Goal: Task Accomplishment & Management: Manage account settings

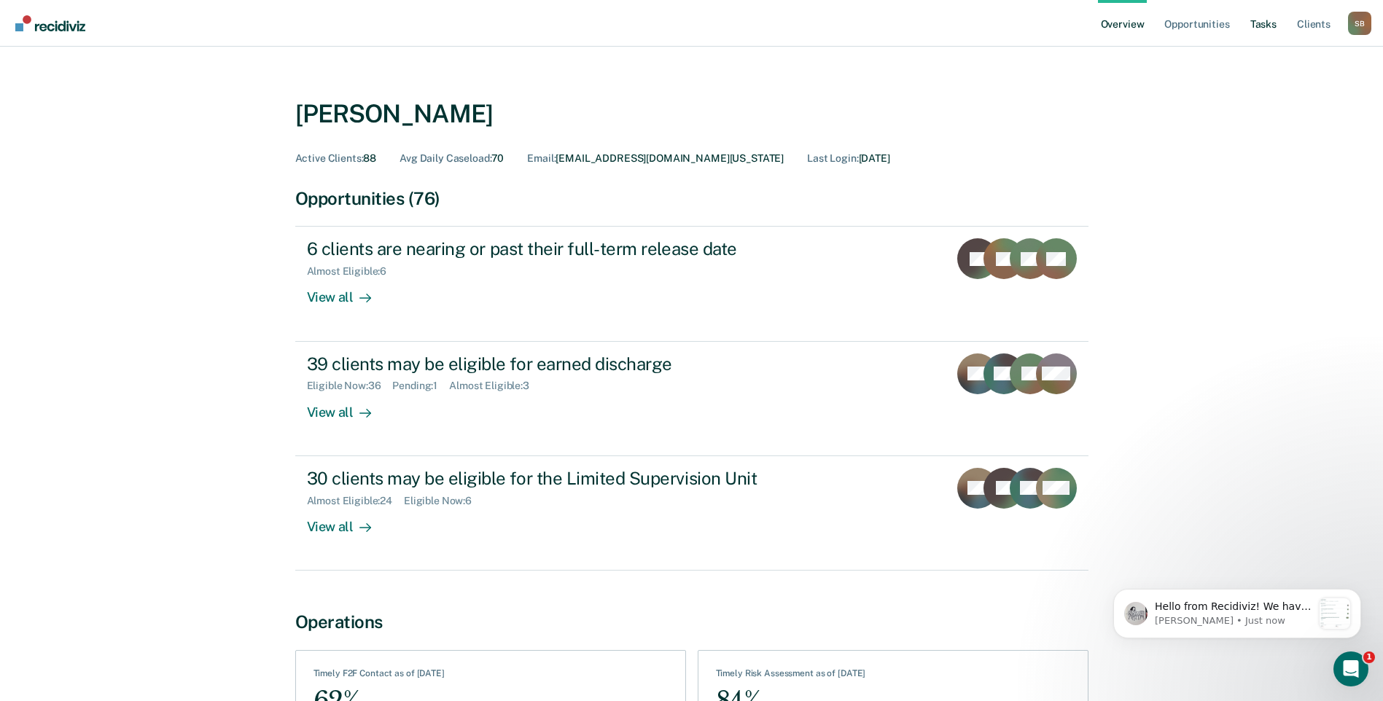
click at [1270, 23] on link "Tasks" at bounding box center [1263, 23] width 32 height 47
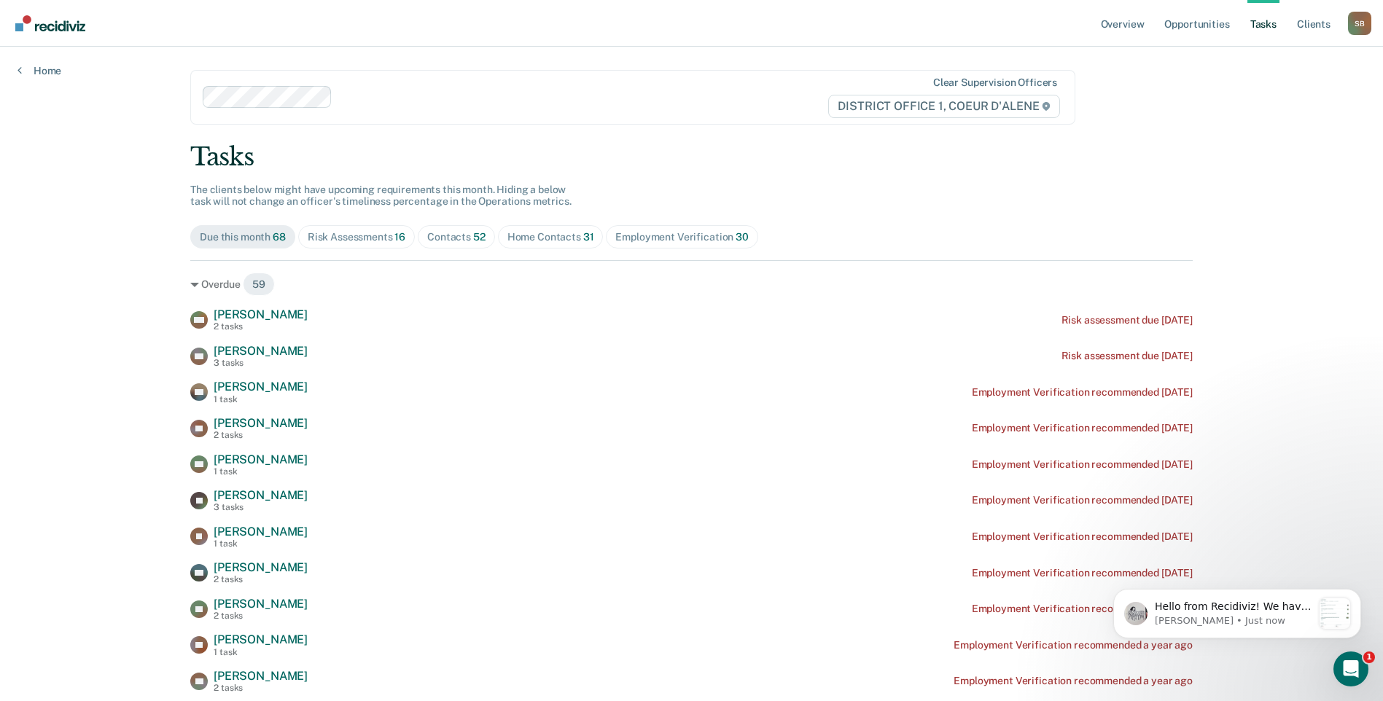
click at [451, 231] on div "Contacts 52" at bounding box center [456, 237] width 58 height 12
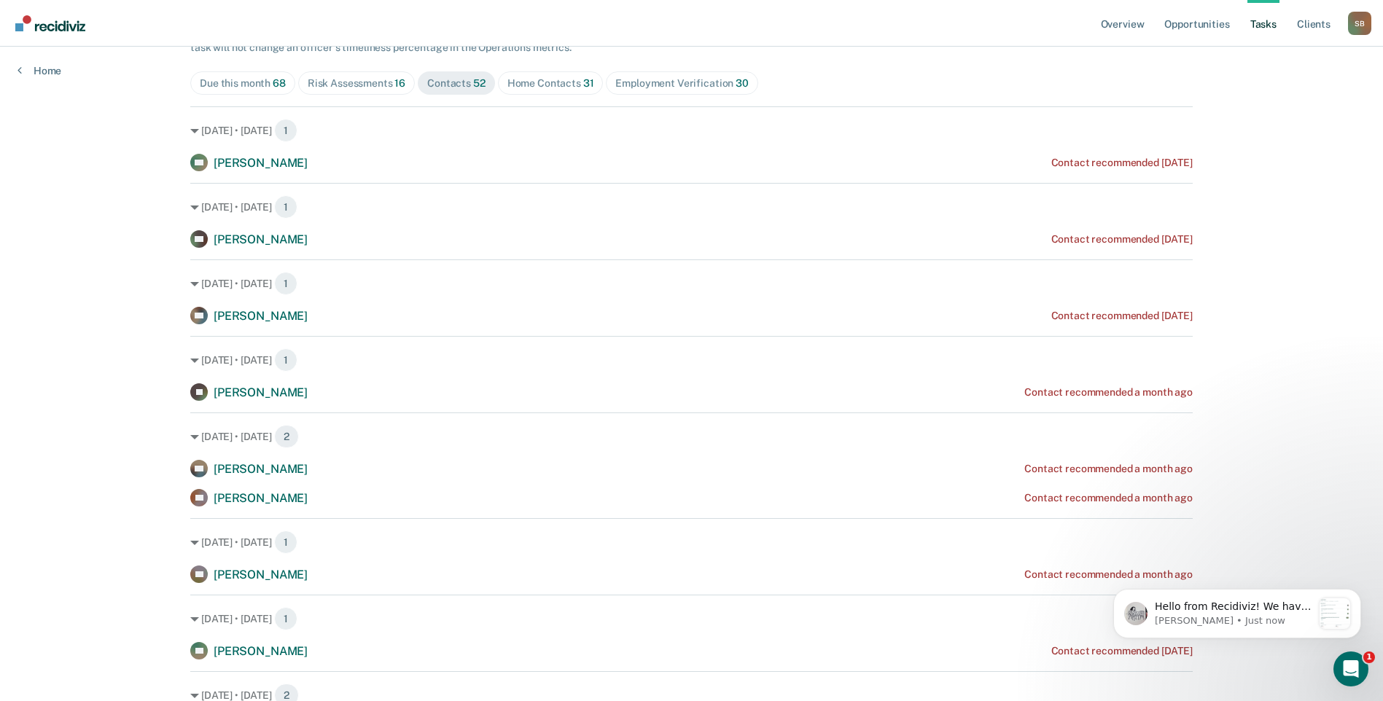
scroll to position [146, 0]
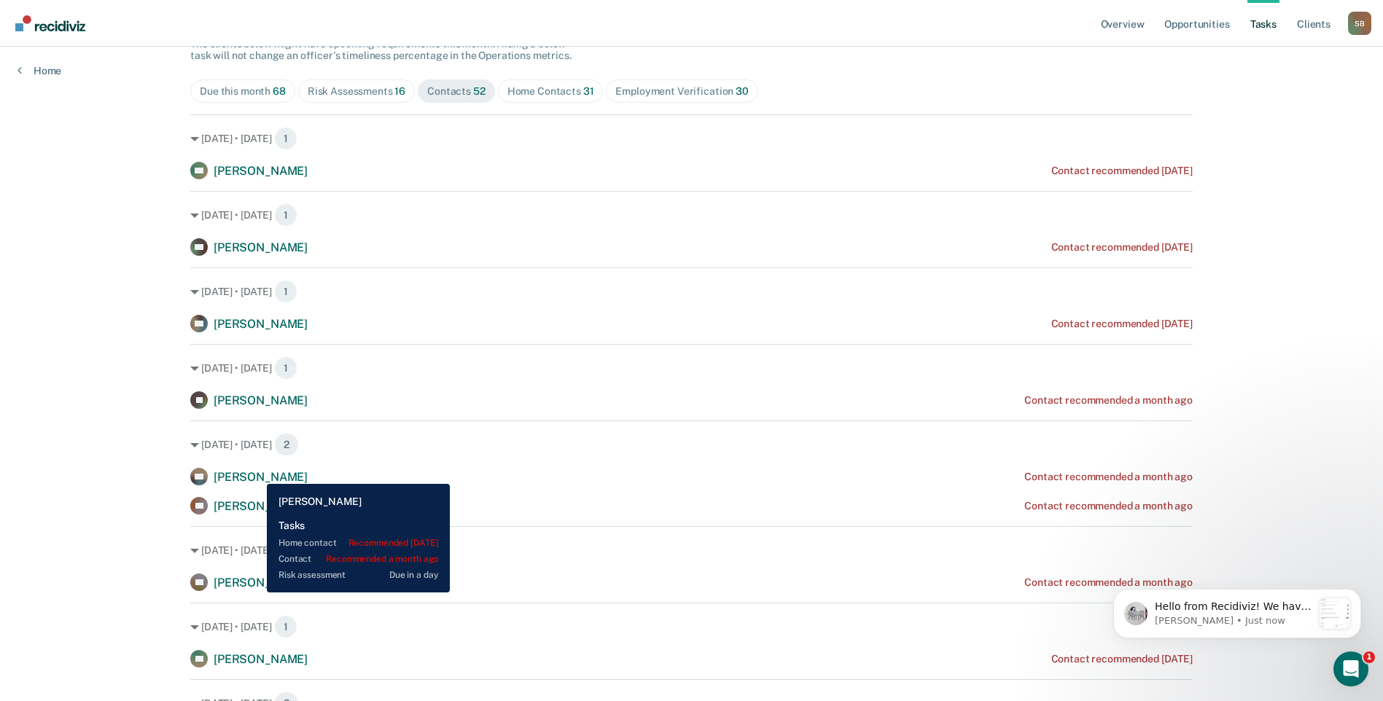
click at [256, 473] on span "[PERSON_NAME]" at bounding box center [261, 477] width 94 height 14
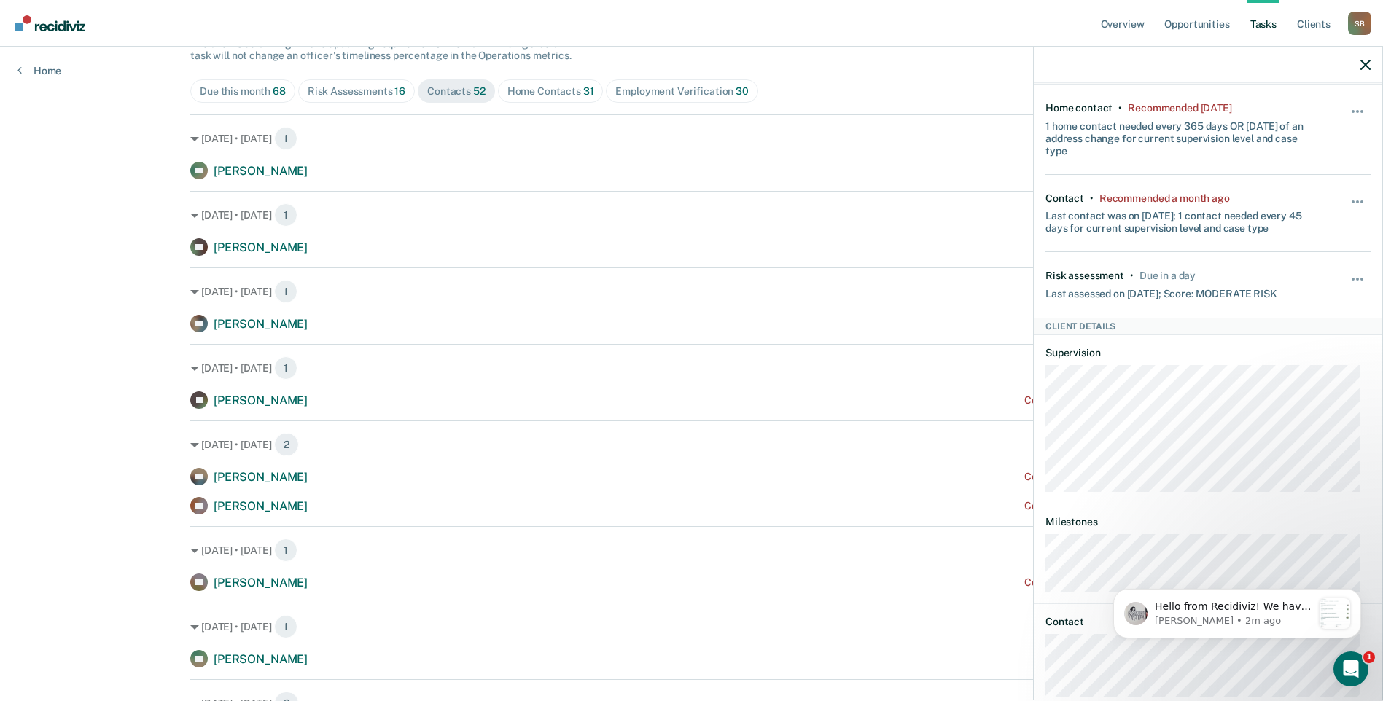
scroll to position [133, 0]
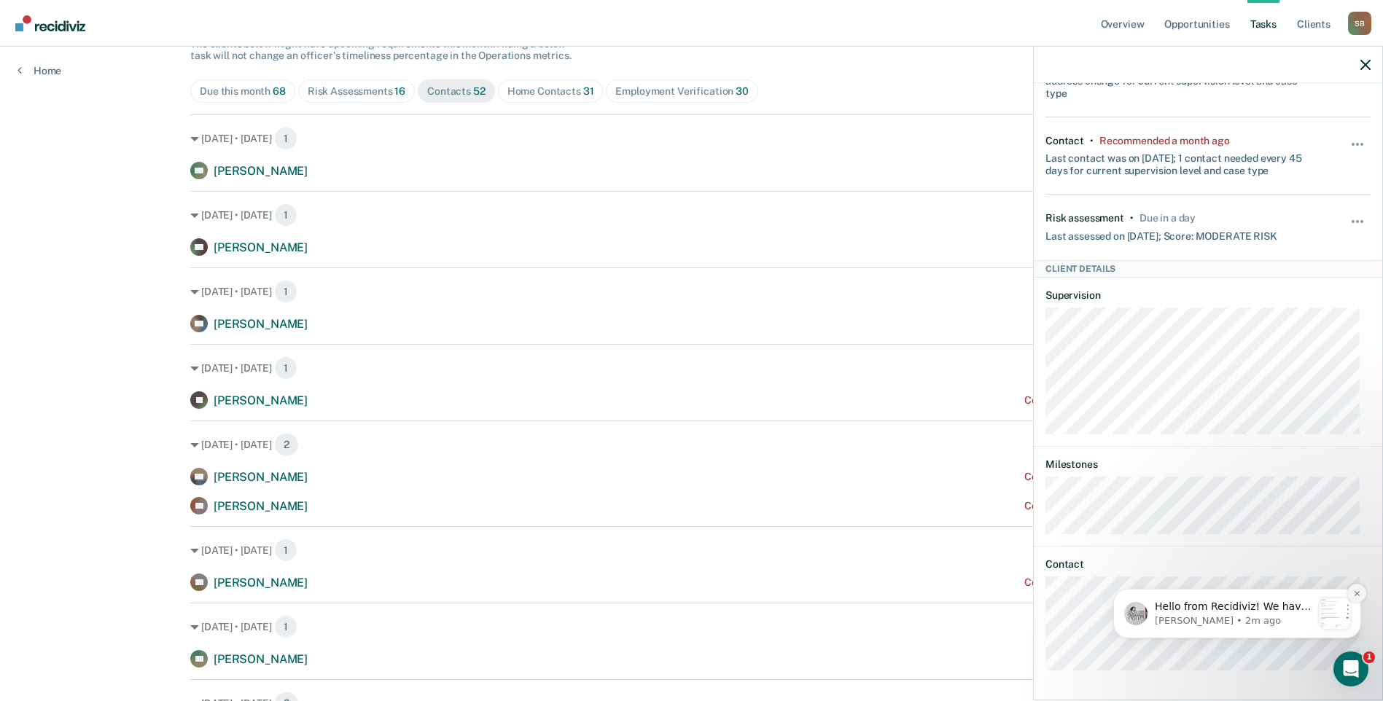
click at [1358, 596] on icon "Dismiss notification" at bounding box center [1357, 594] width 8 height 8
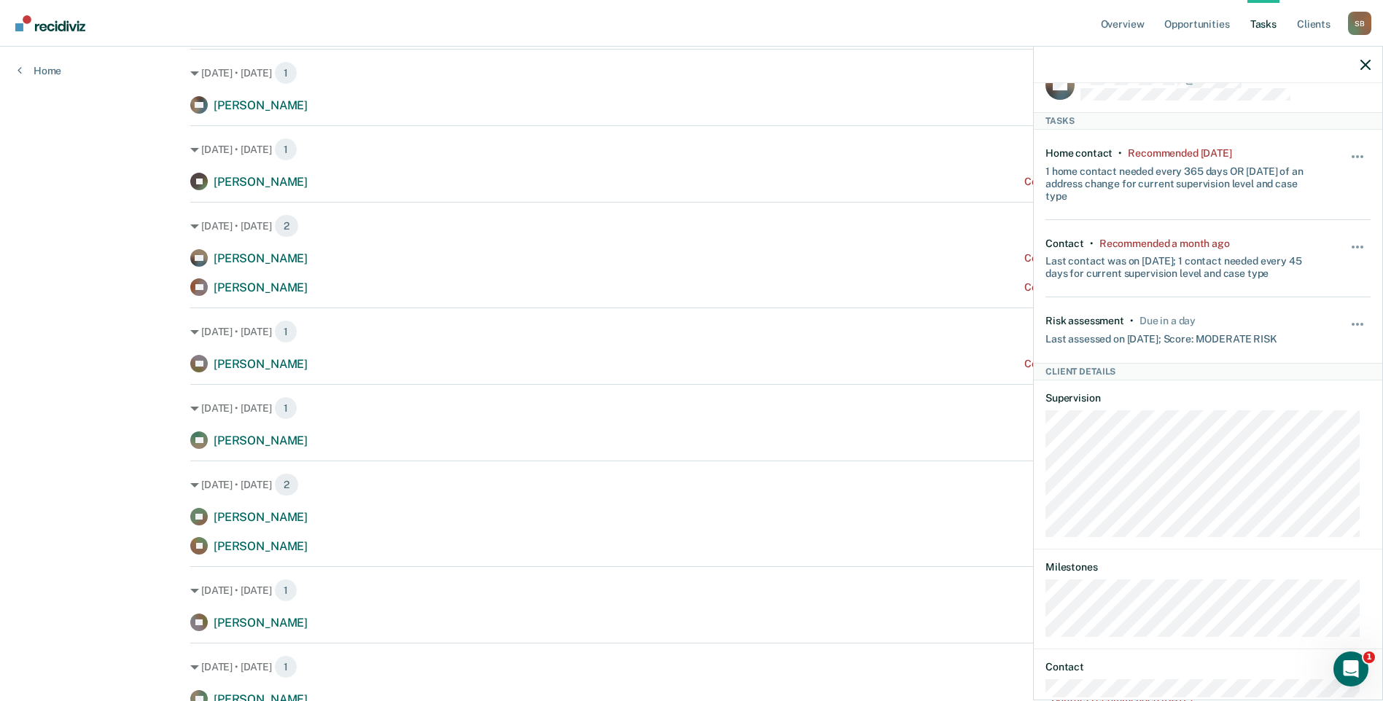
scroll to position [0, 0]
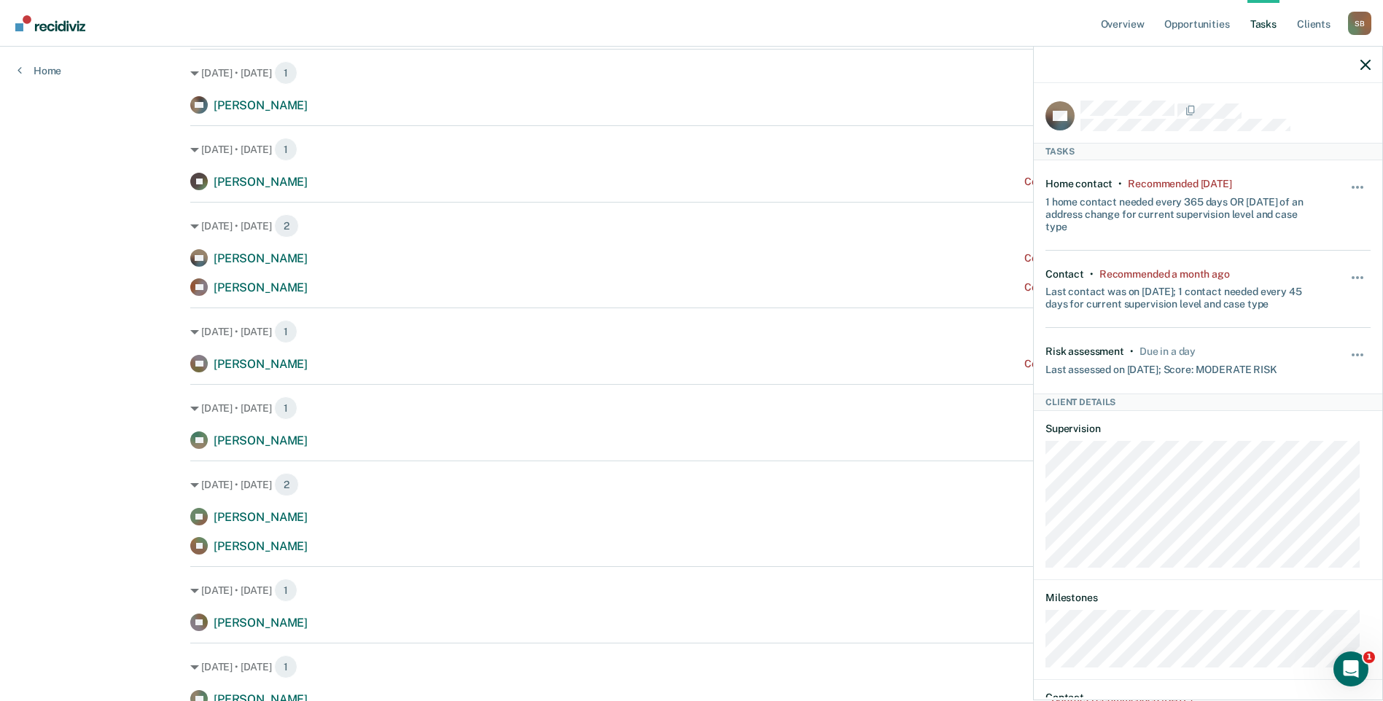
click at [1347, 270] on div "Hide from tasks list for... 7 days 30 days 90 days" at bounding box center [1358, 289] width 25 height 42
click at [1348, 274] on button "button" at bounding box center [1358, 284] width 25 height 23
click at [1305, 340] on button "7 days" at bounding box center [1317, 346] width 105 height 23
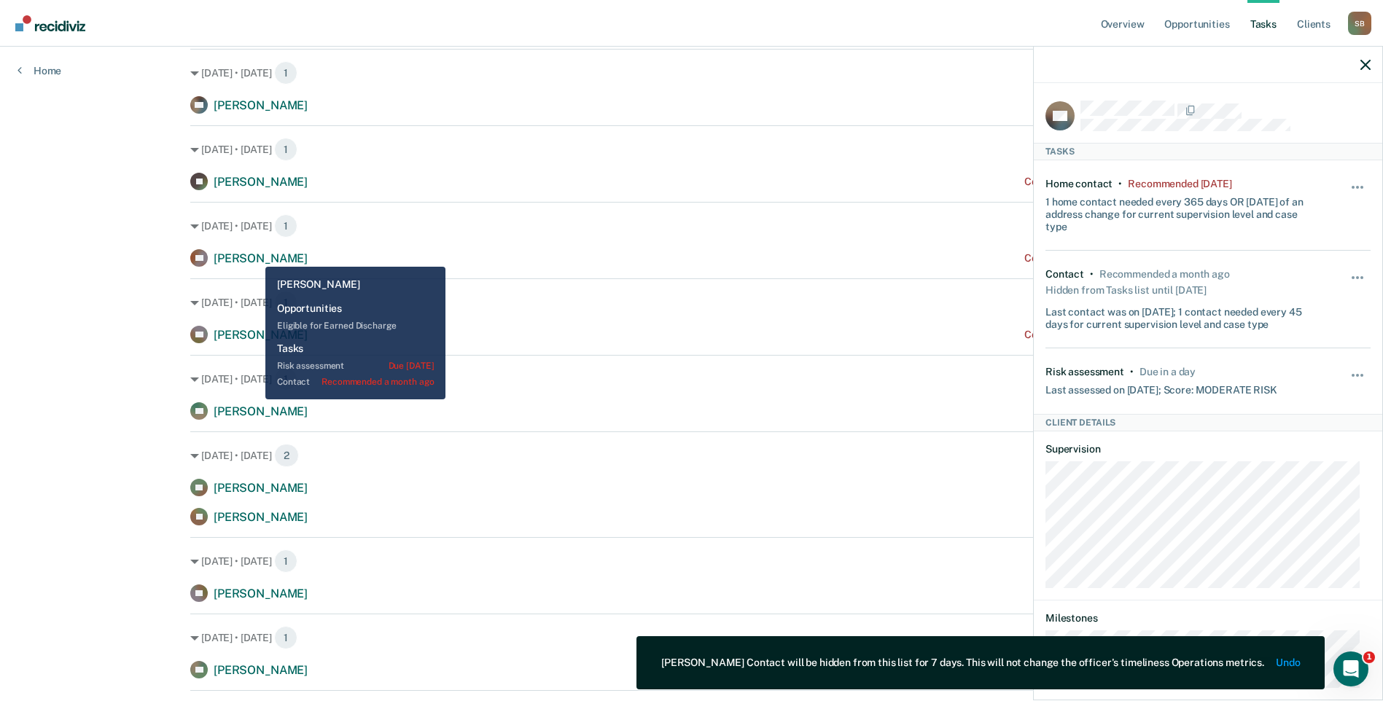
click at [254, 256] on span "[PERSON_NAME]" at bounding box center [261, 258] width 94 height 14
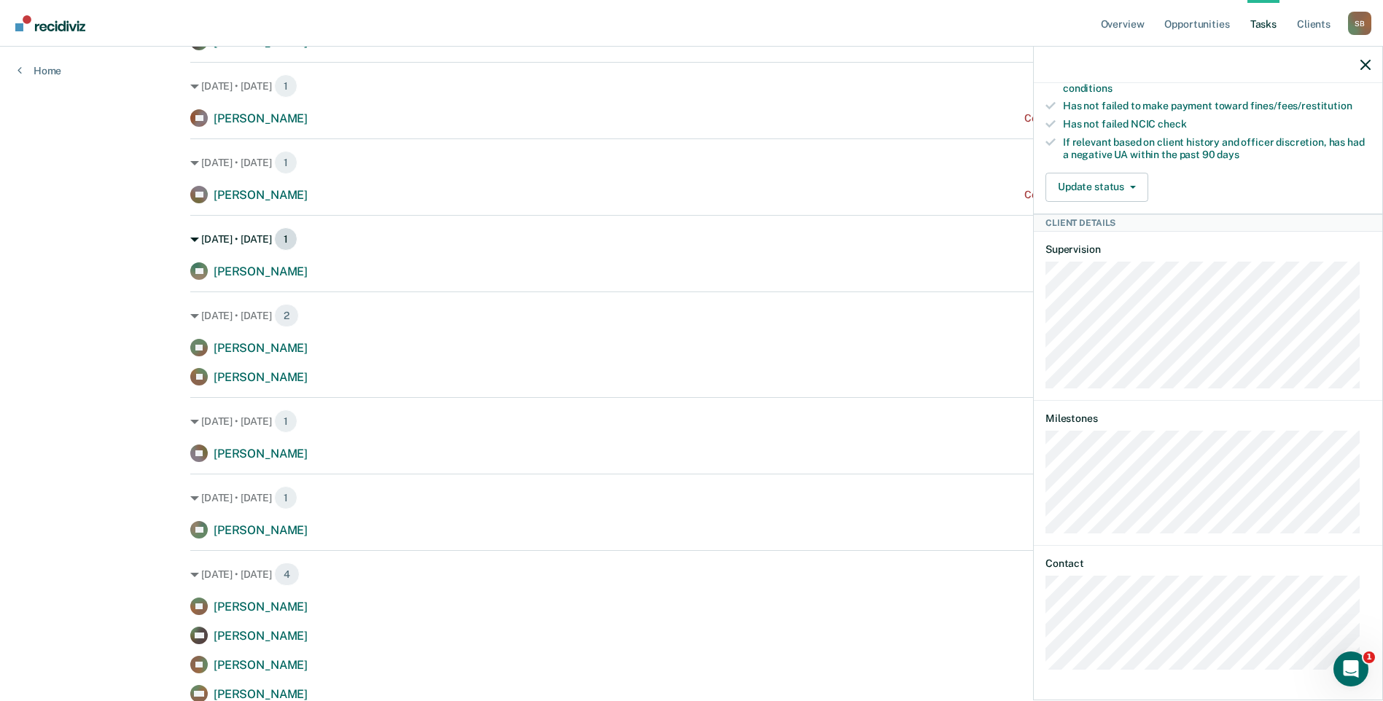
scroll to position [510, 0]
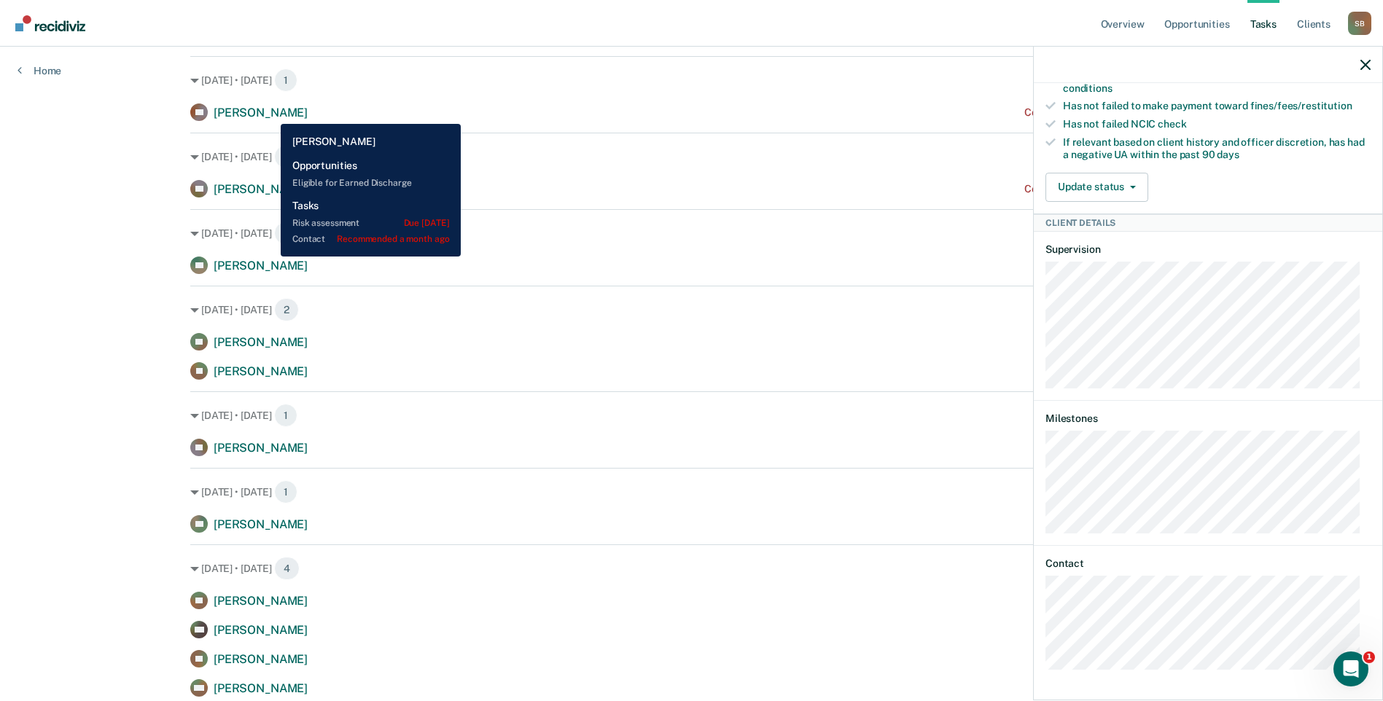
click at [270, 113] on span "[PERSON_NAME]" at bounding box center [261, 113] width 94 height 14
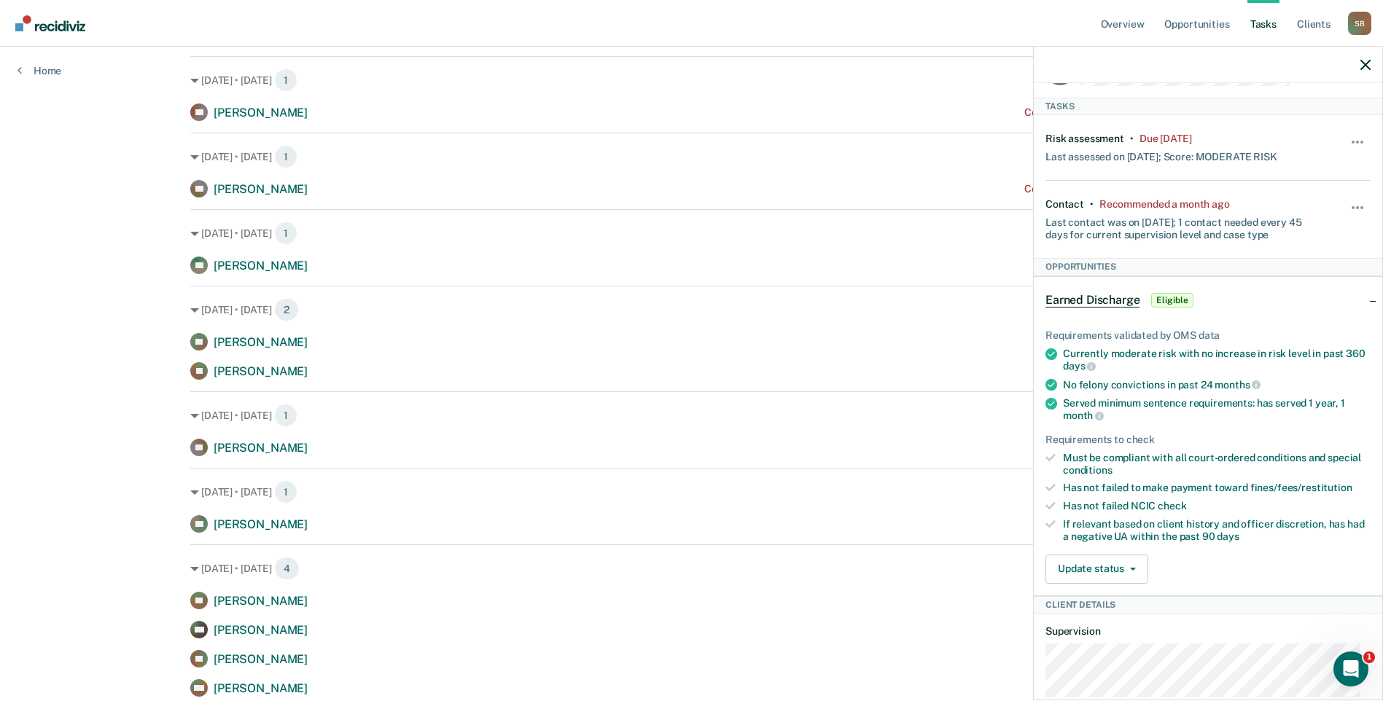
scroll to position [0, 0]
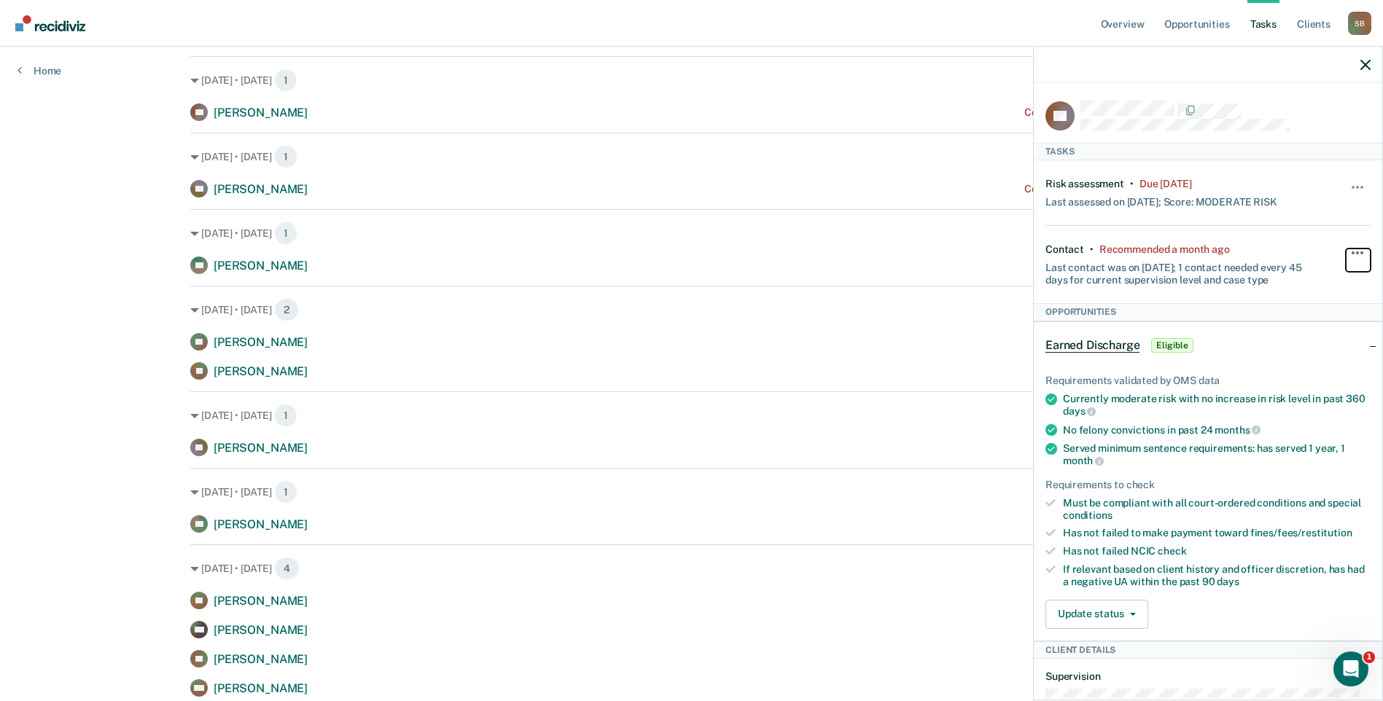
click at [1354, 250] on button "button" at bounding box center [1358, 260] width 25 height 23
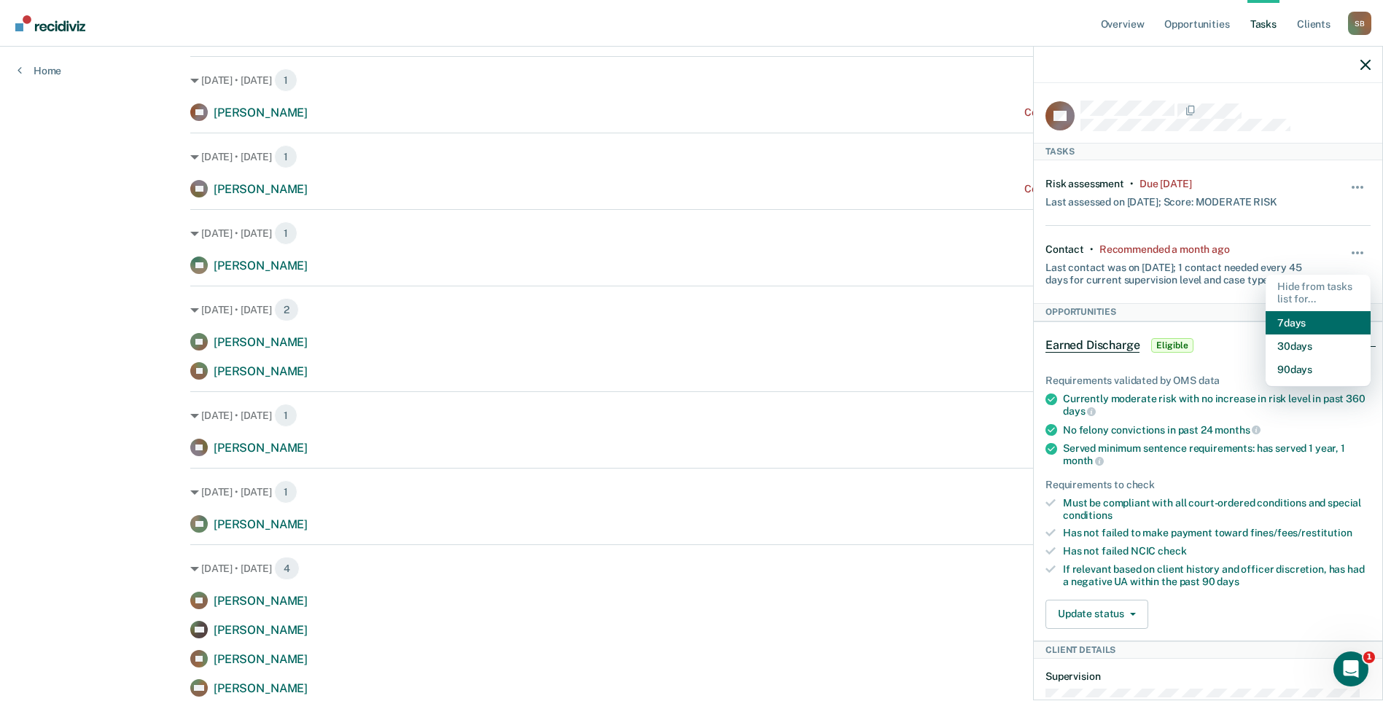
click at [1300, 321] on button "7 days" at bounding box center [1317, 322] width 105 height 23
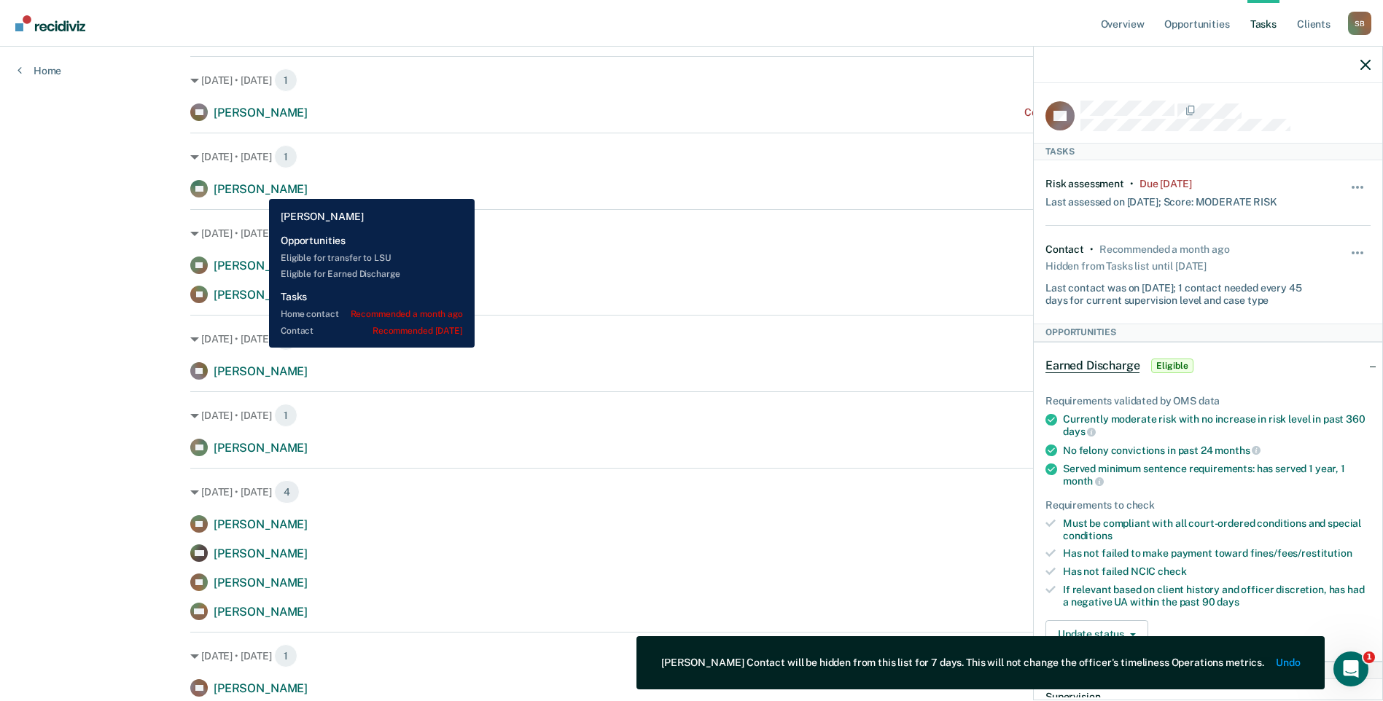
click at [258, 188] on span "[PERSON_NAME]" at bounding box center [261, 189] width 94 height 14
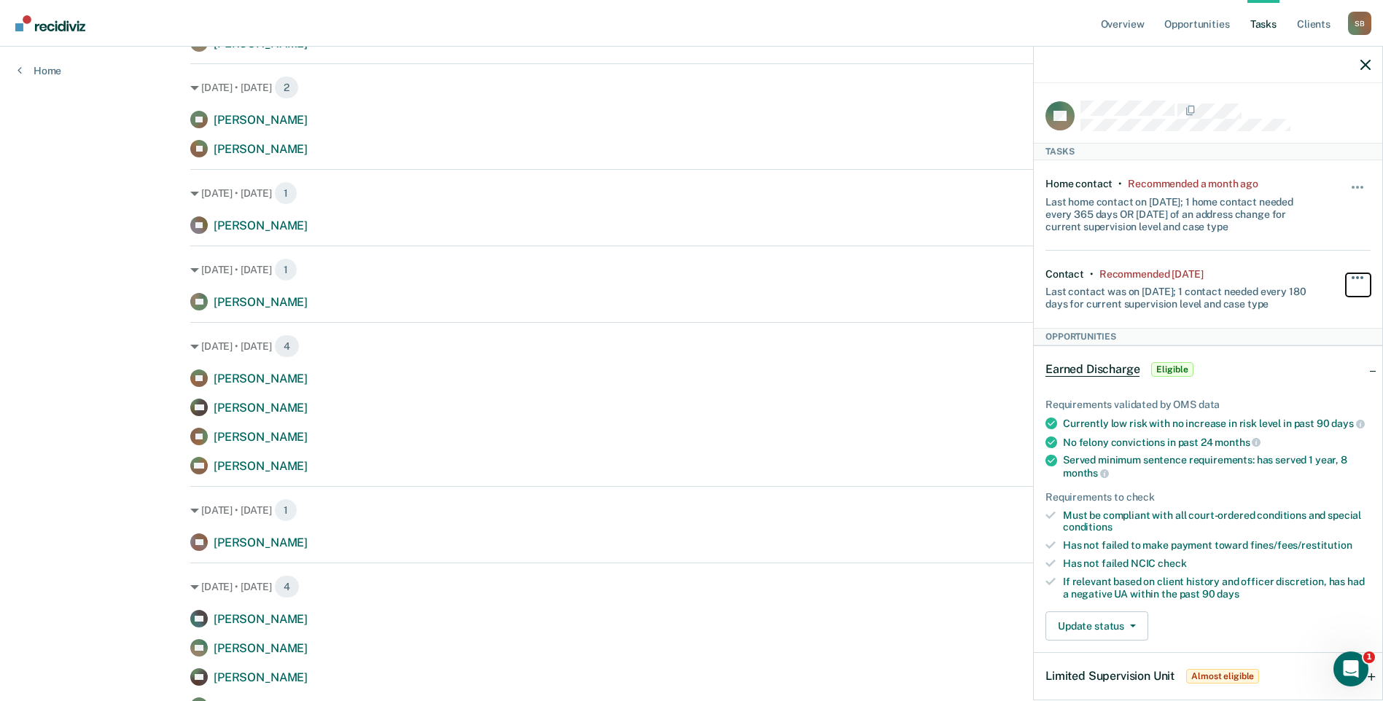
click at [1346, 273] on button "button" at bounding box center [1358, 284] width 25 height 23
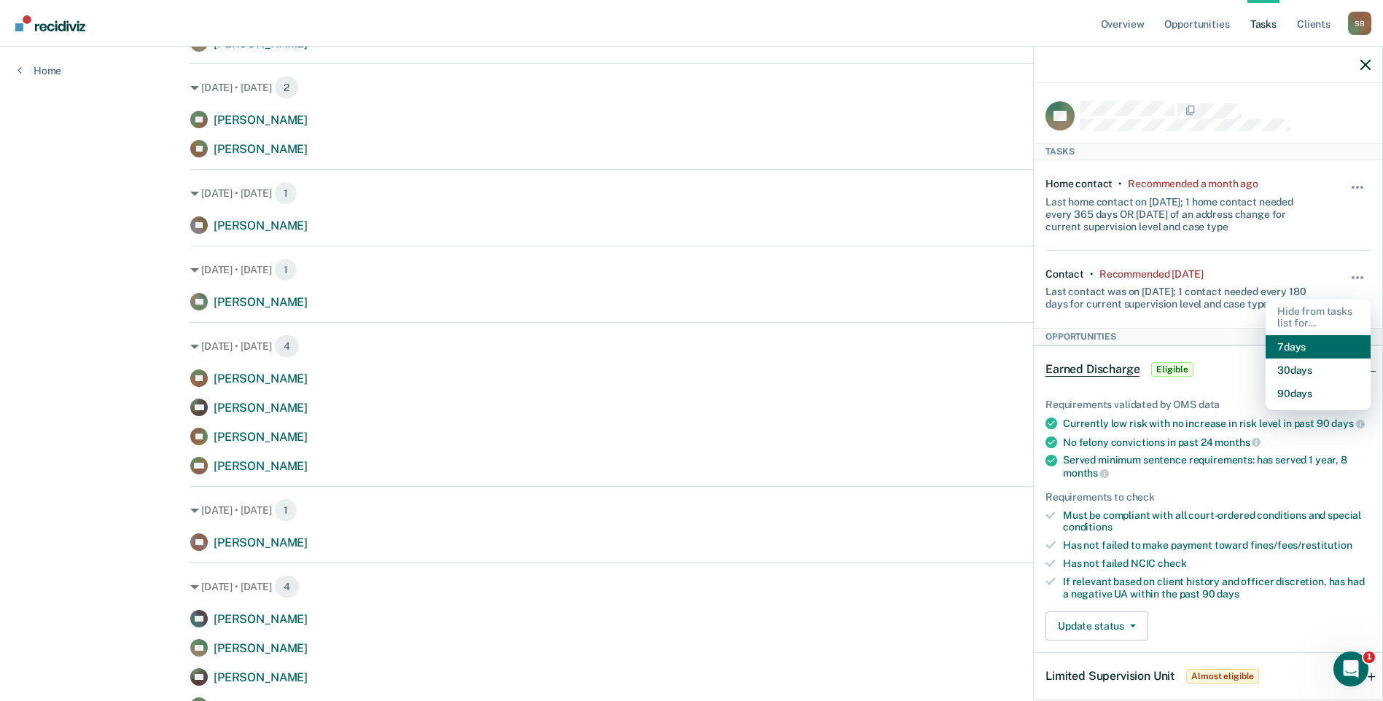
click at [1305, 346] on button "7 days" at bounding box center [1317, 346] width 105 height 23
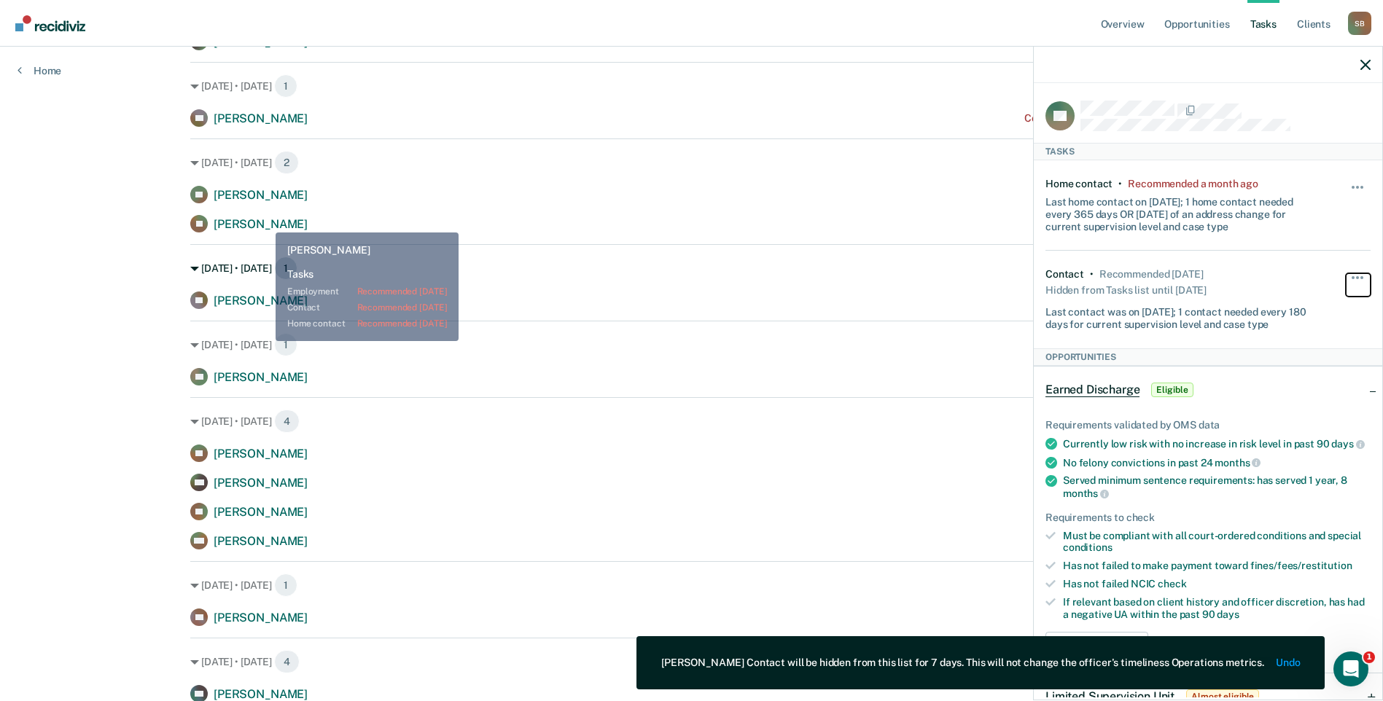
scroll to position [434, 0]
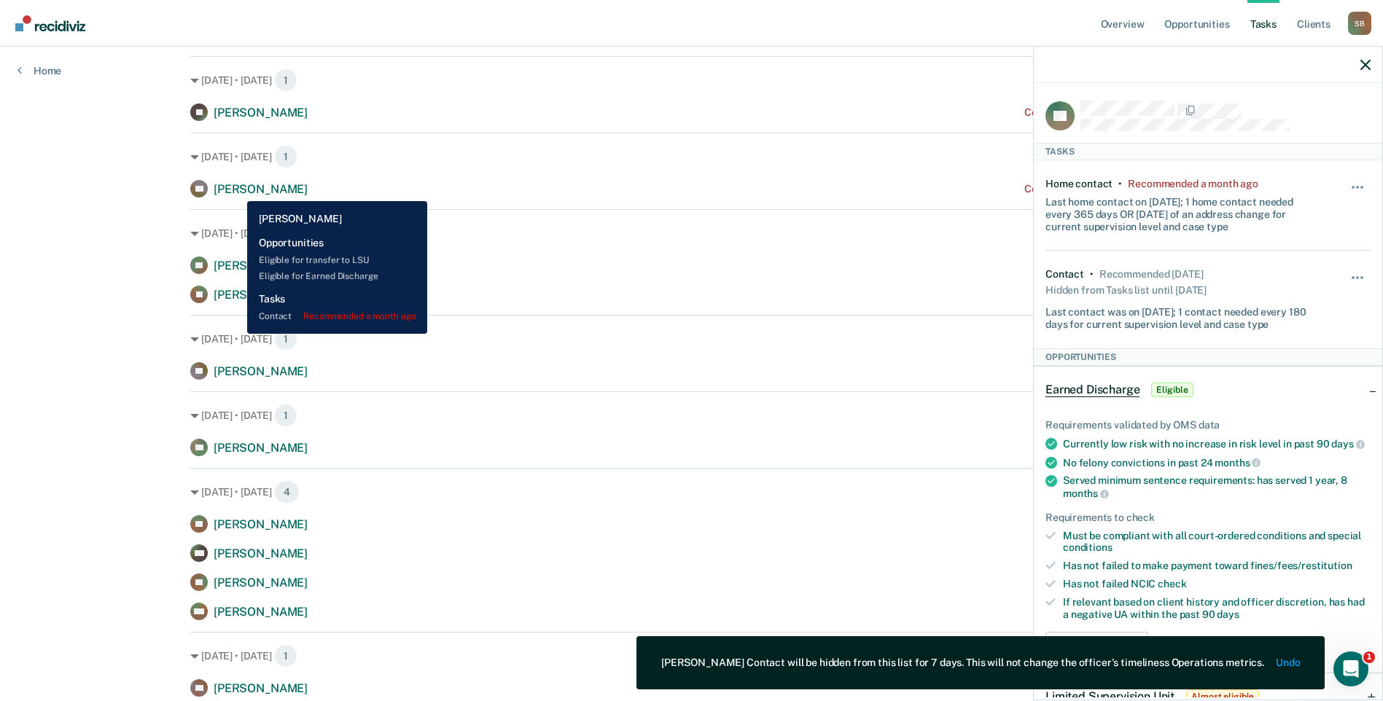
click at [236, 190] on span "[PERSON_NAME]" at bounding box center [261, 189] width 94 height 14
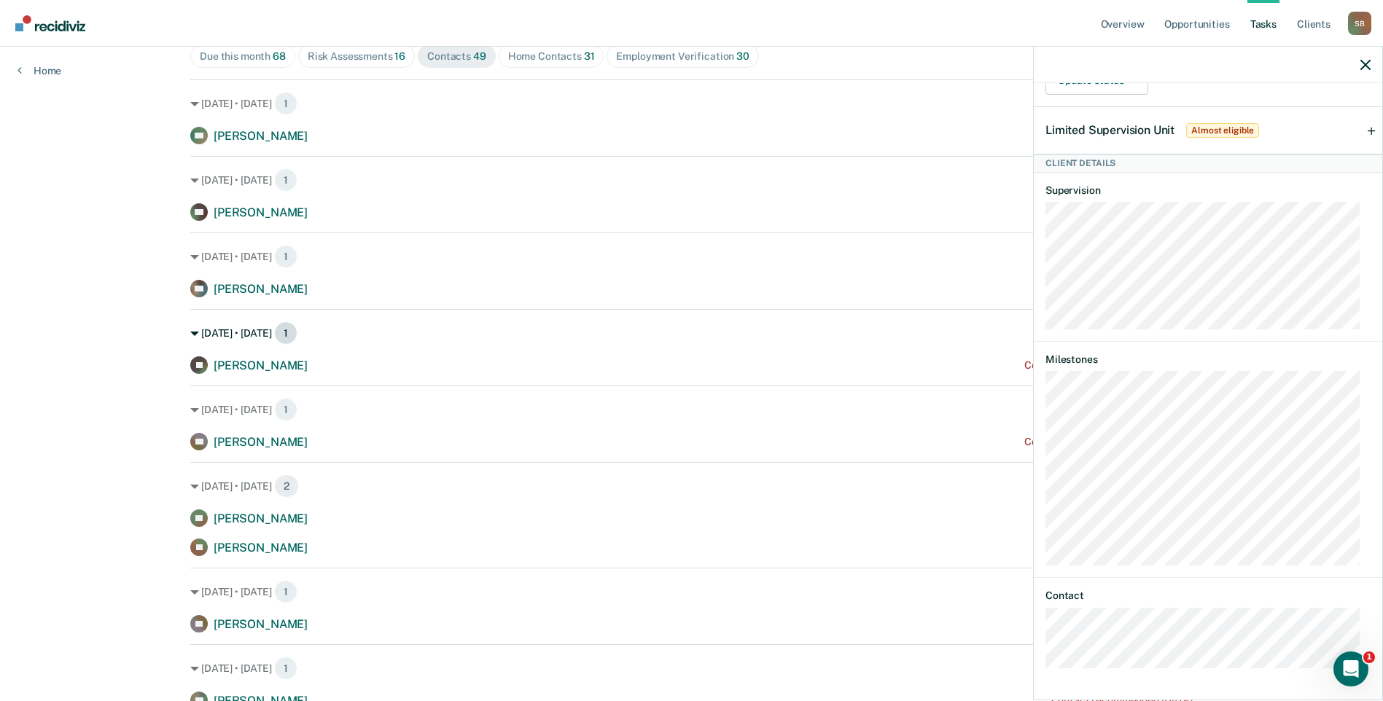
scroll to position [219, 0]
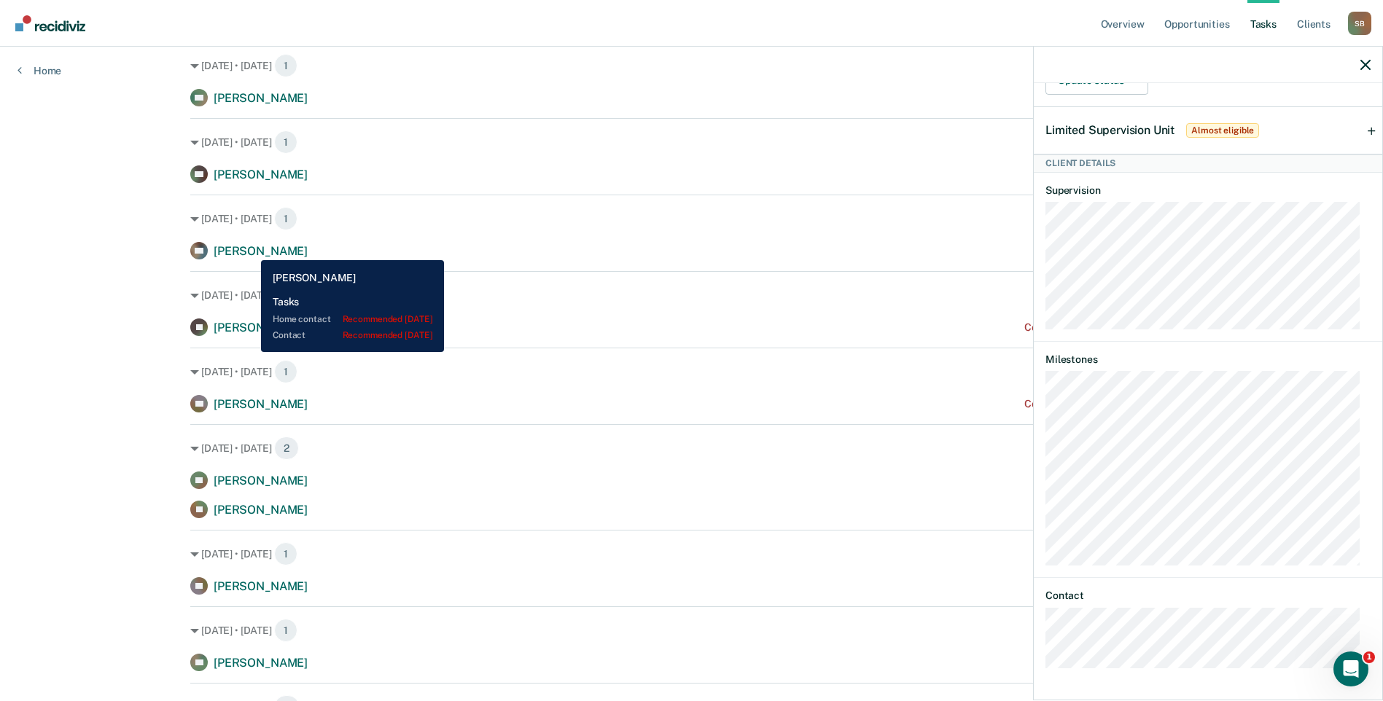
click at [250, 249] on span "[PERSON_NAME]" at bounding box center [261, 251] width 94 height 14
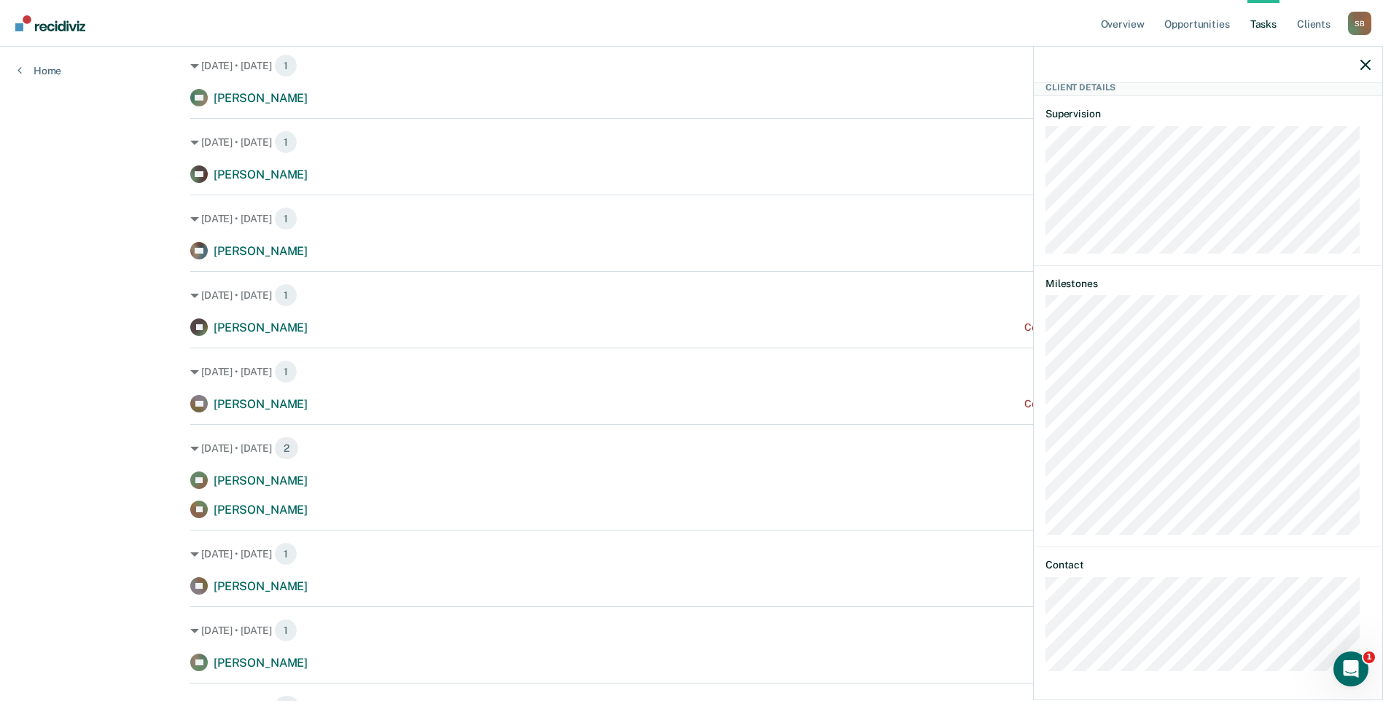
scroll to position [291, 0]
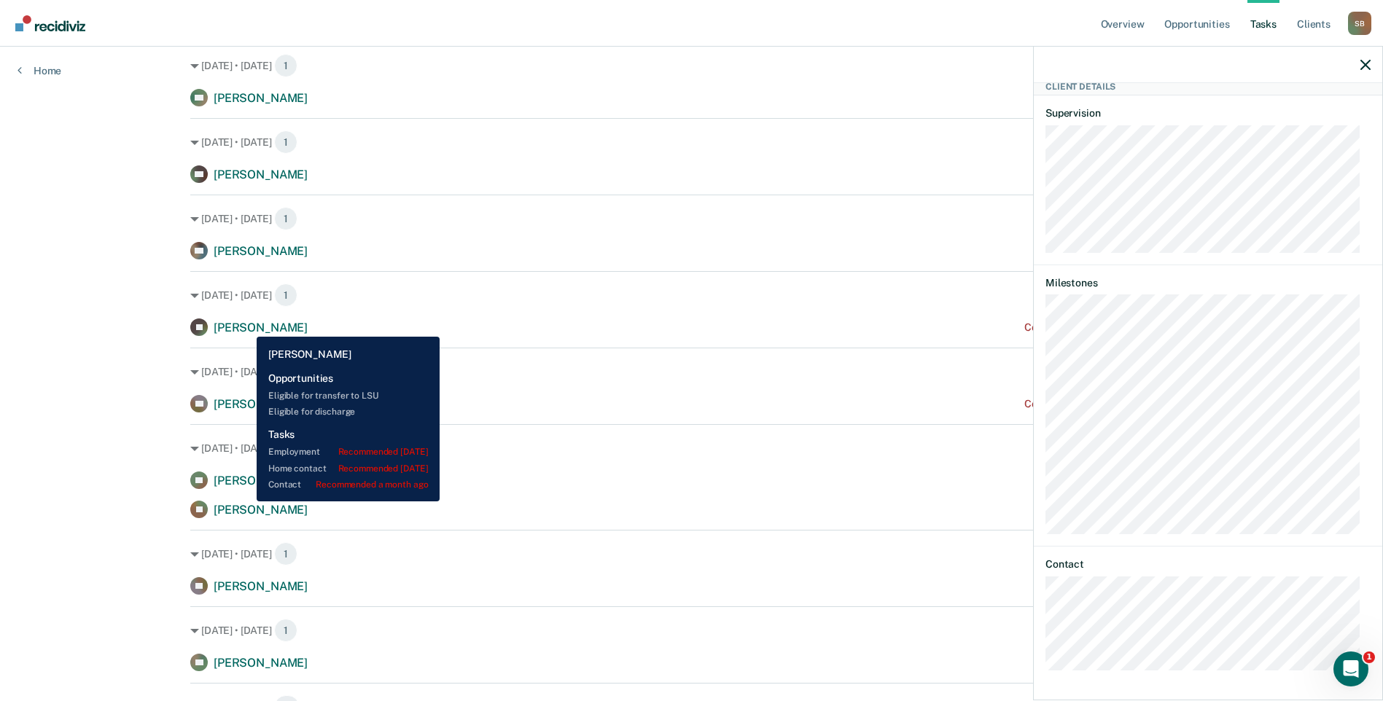
click at [246, 326] on span "[PERSON_NAME]" at bounding box center [261, 328] width 94 height 14
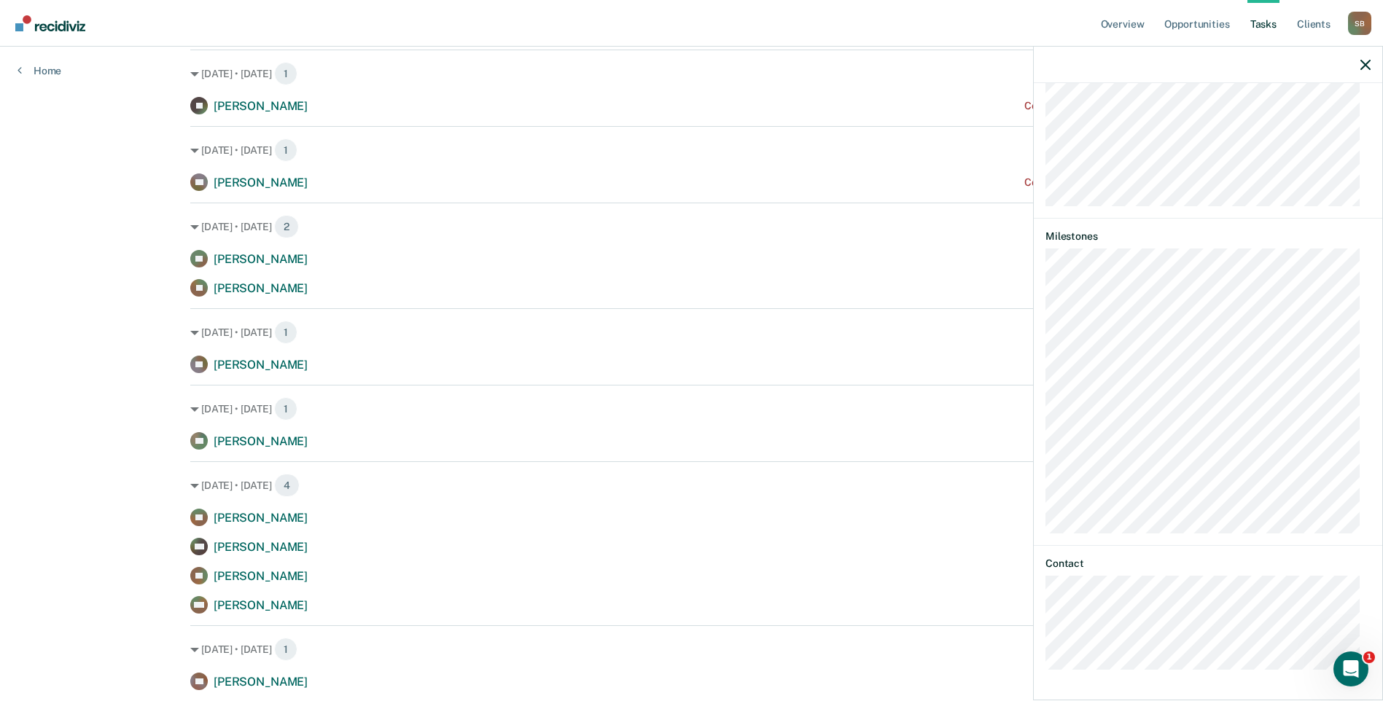
scroll to position [437, 0]
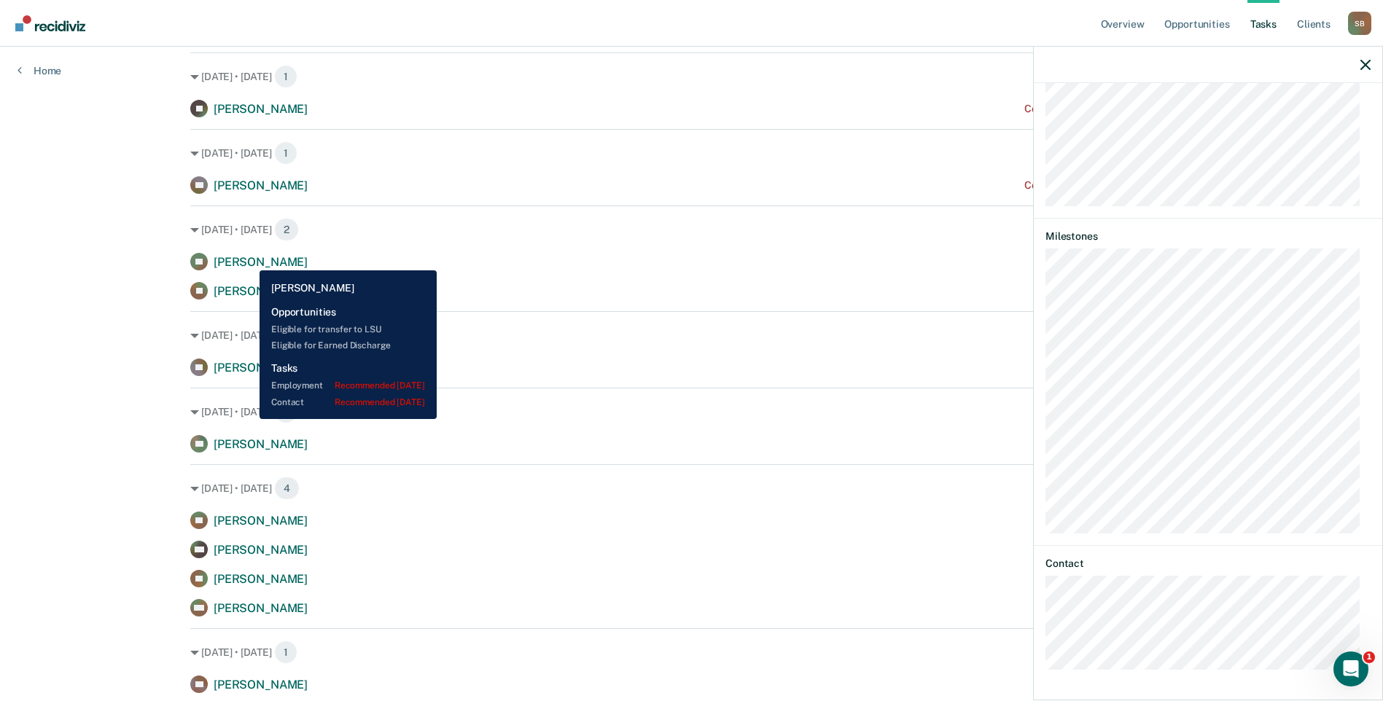
click at [249, 259] on span "[PERSON_NAME]" at bounding box center [261, 262] width 94 height 14
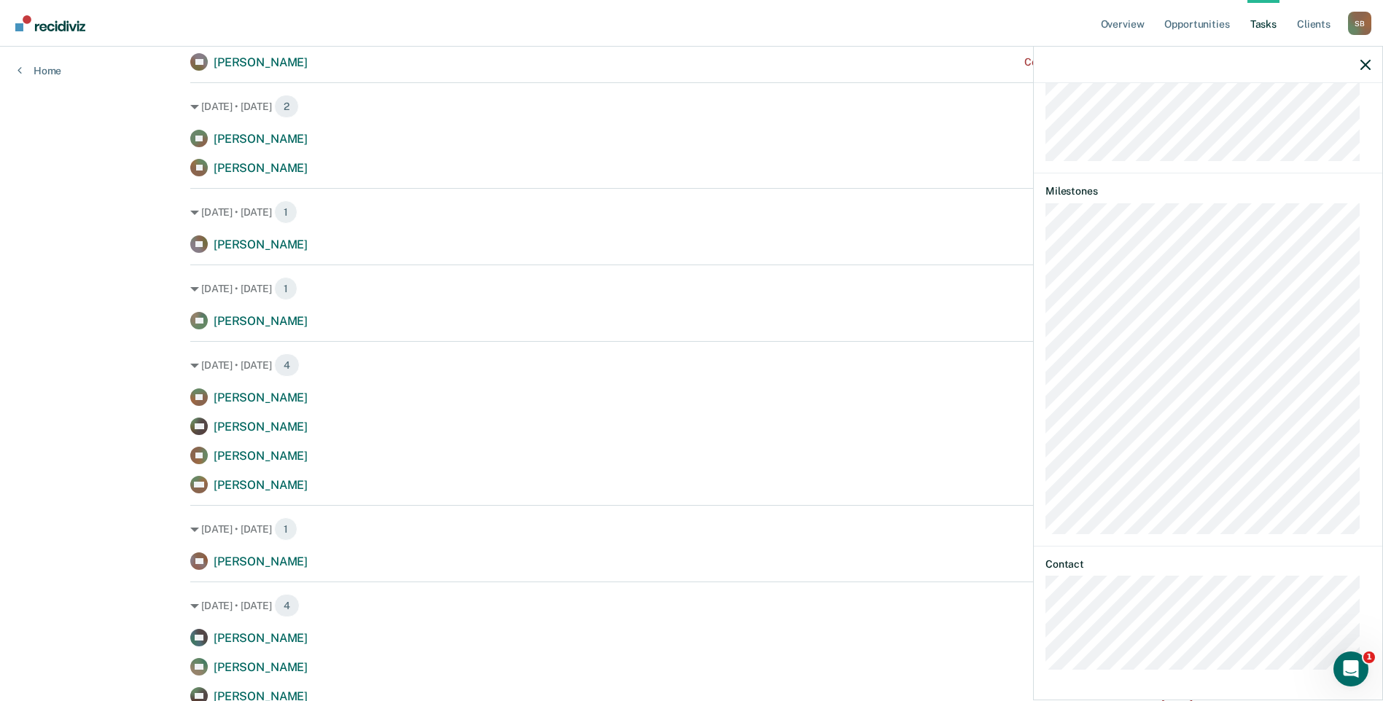
scroll to position [583, 0]
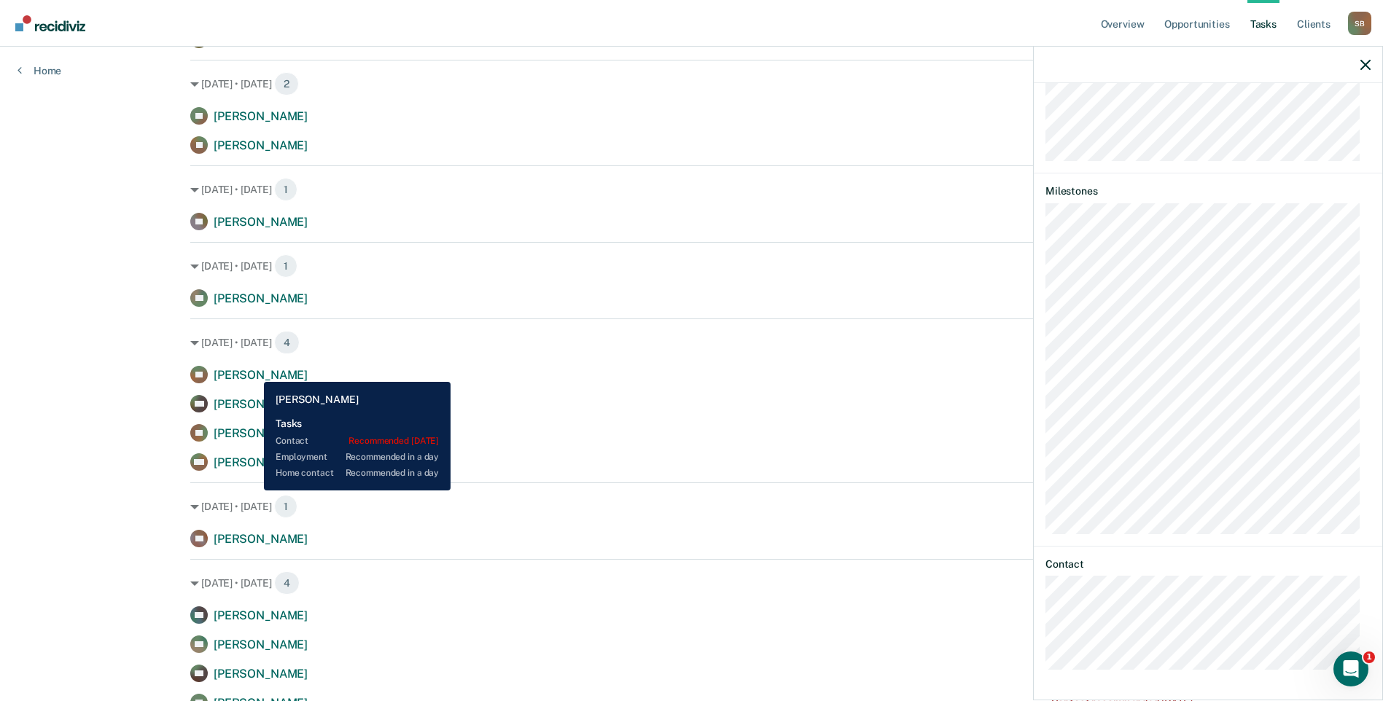
click at [253, 371] on span "[PERSON_NAME]" at bounding box center [261, 375] width 94 height 14
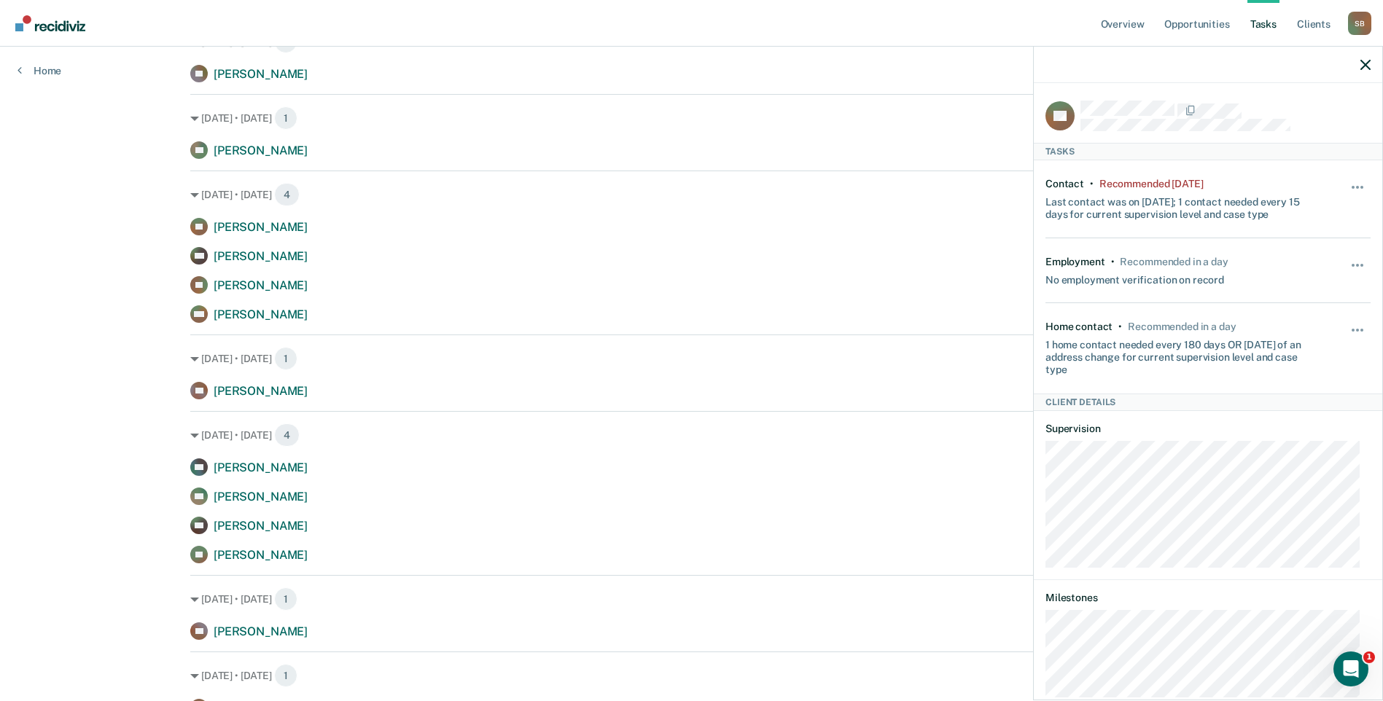
scroll to position [729, 0]
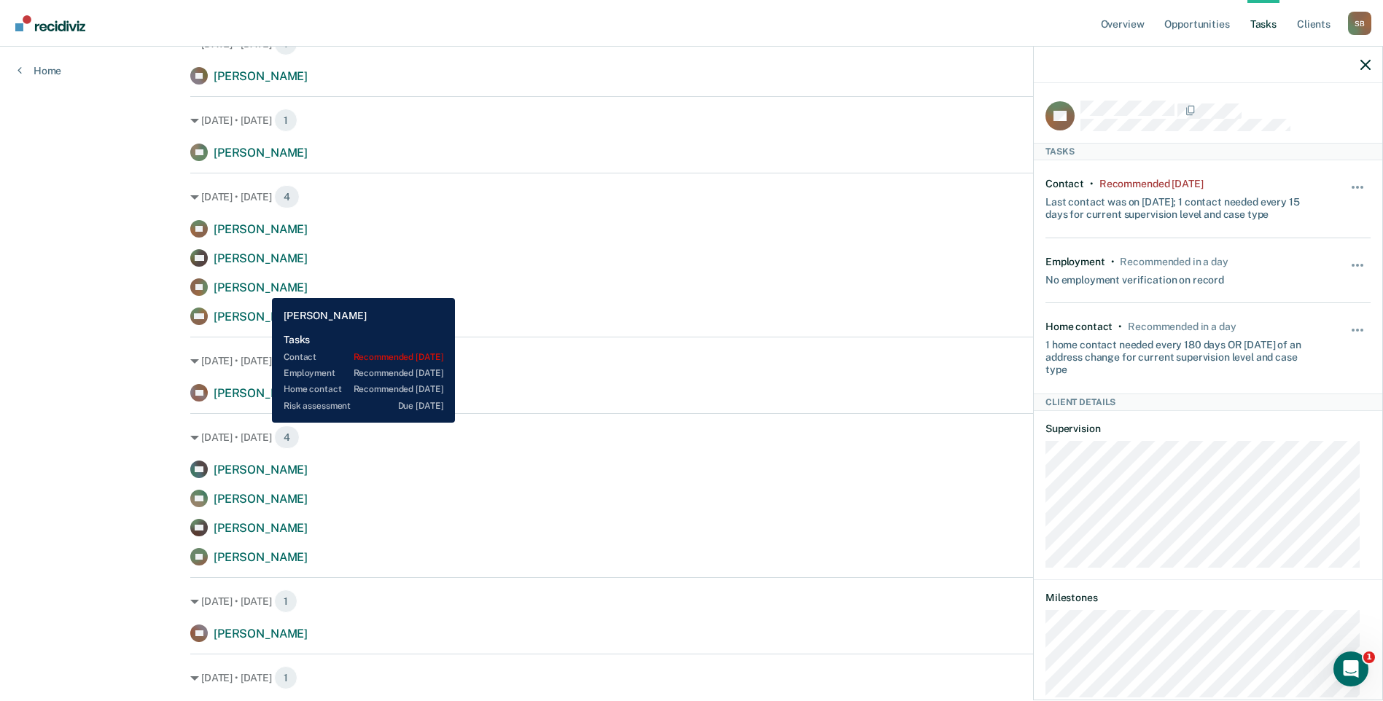
click at [261, 287] on span "[PERSON_NAME]" at bounding box center [261, 288] width 94 height 14
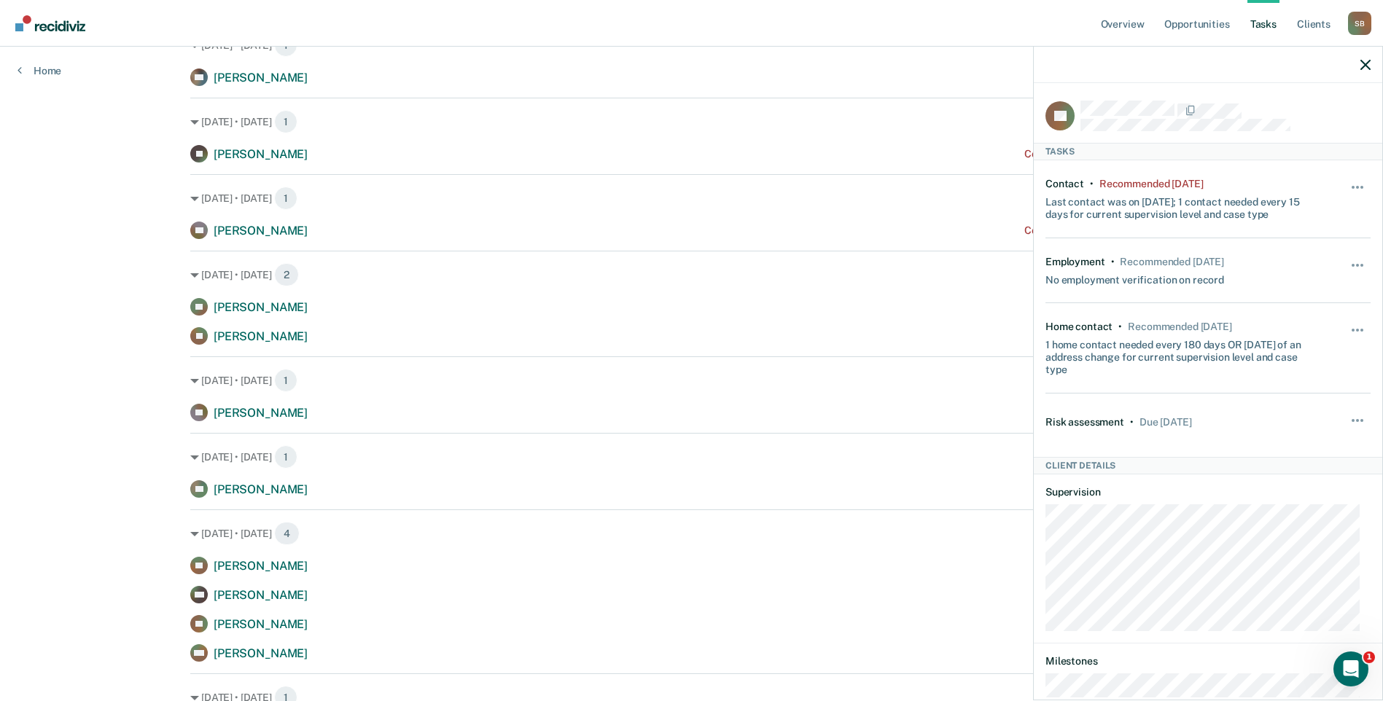
scroll to position [437, 0]
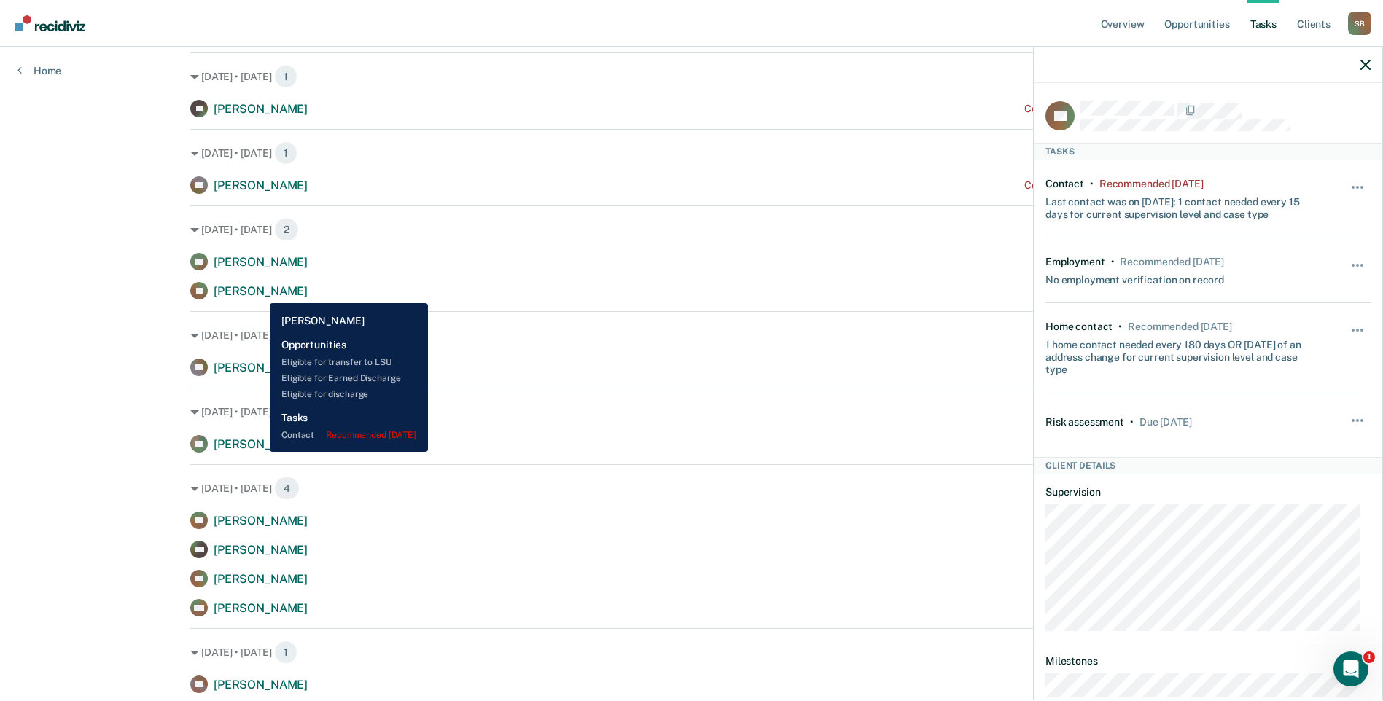
click at [259, 292] on span "[PERSON_NAME]" at bounding box center [261, 291] width 94 height 14
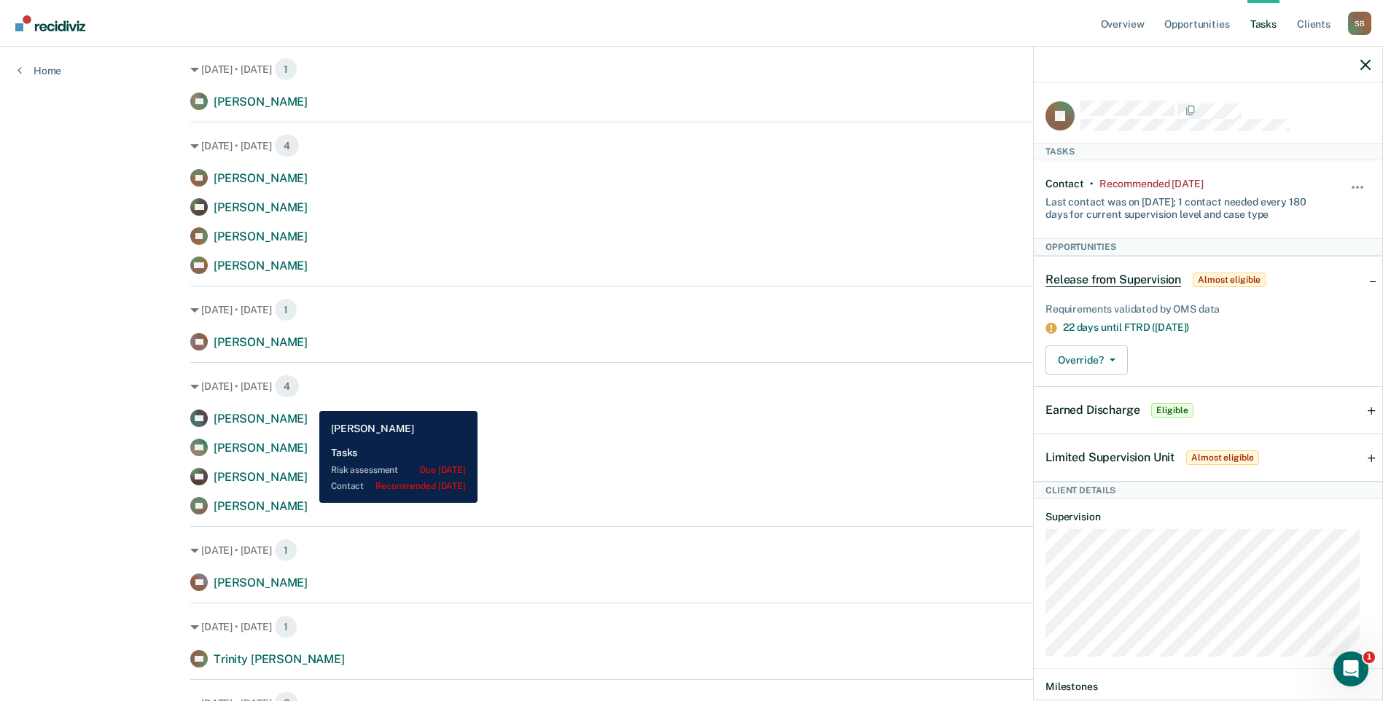
scroll to position [802, 0]
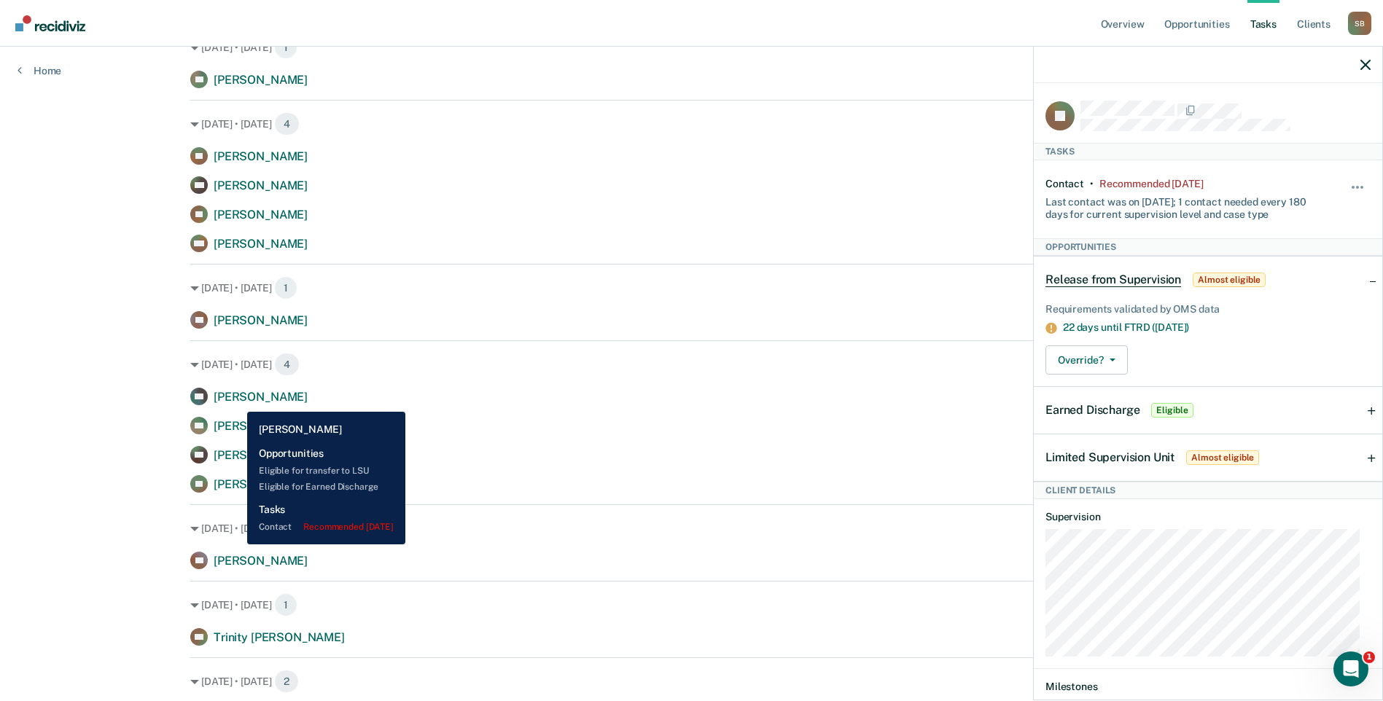
click at [236, 400] on span "[PERSON_NAME]" at bounding box center [261, 397] width 94 height 14
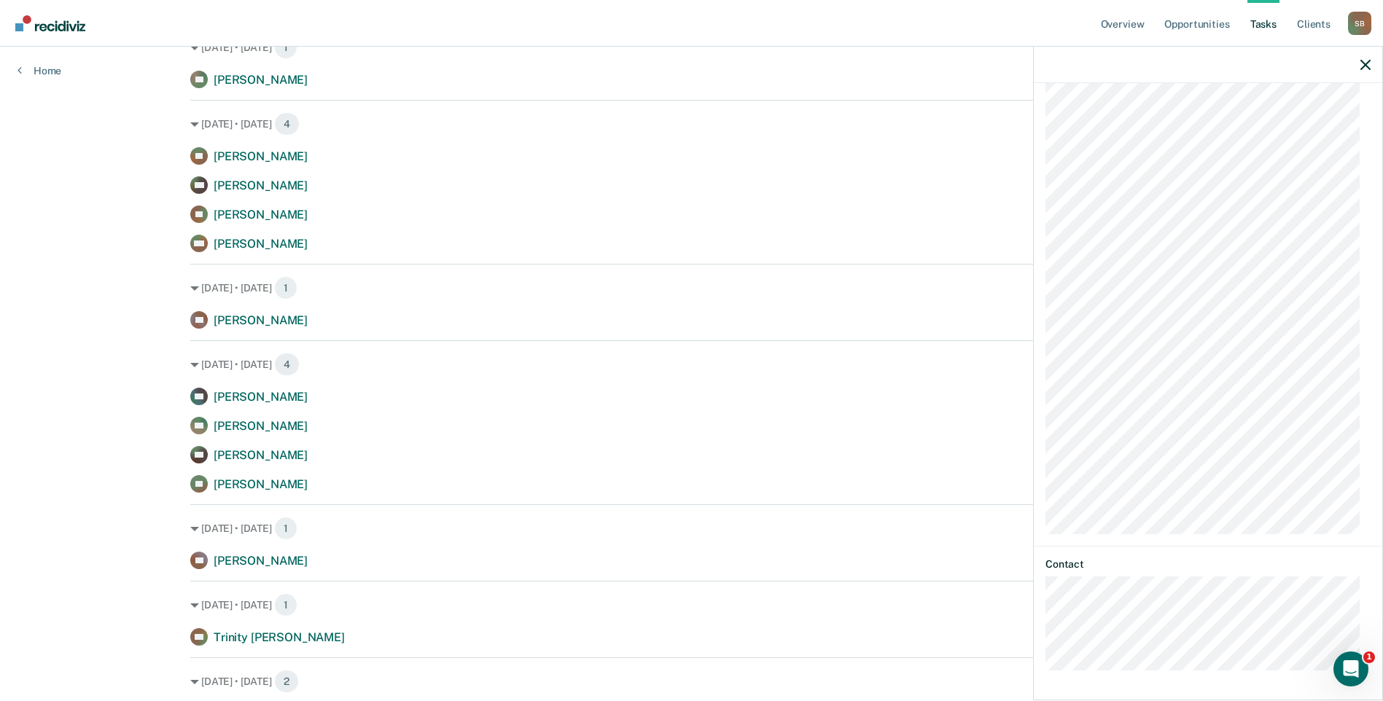
scroll to position [562, 0]
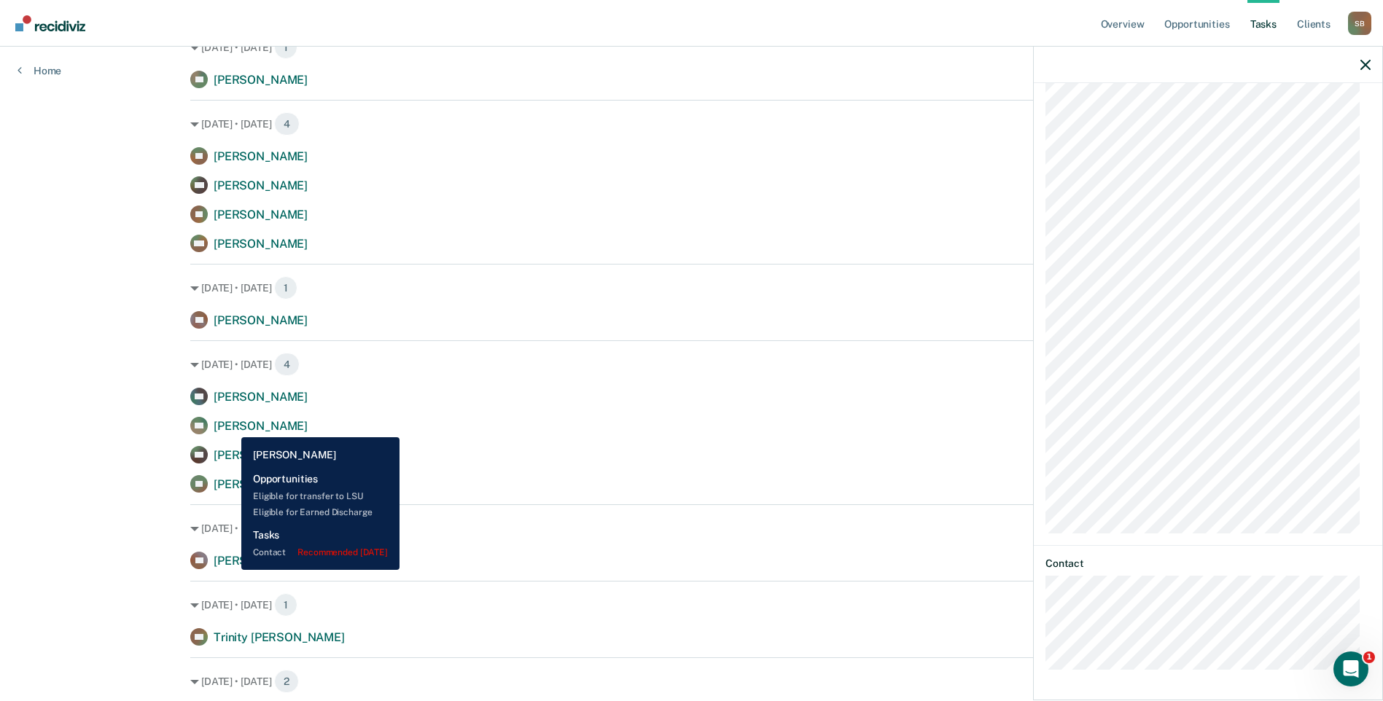
click at [230, 426] on span "[PERSON_NAME]" at bounding box center [261, 426] width 94 height 14
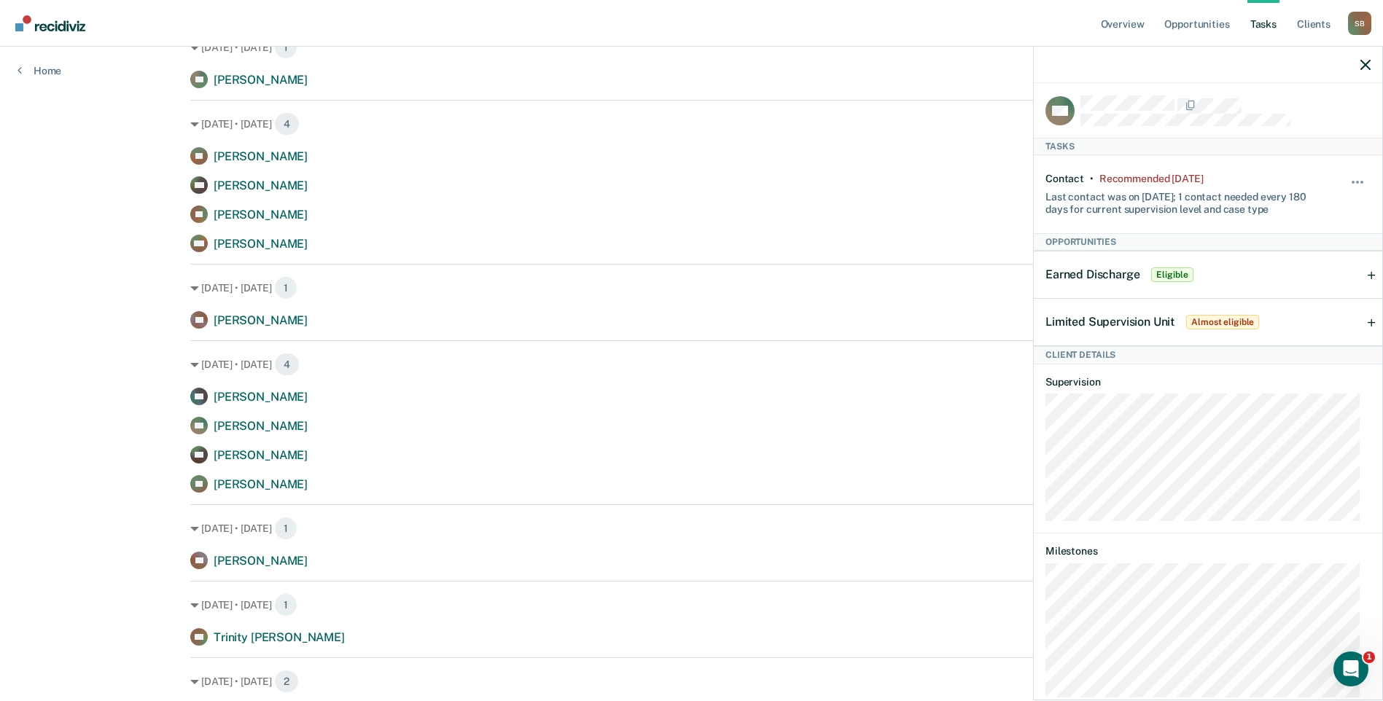
scroll to position [0, 0]
